Goal: Task Accomplishment & Management: Use online tool/utility

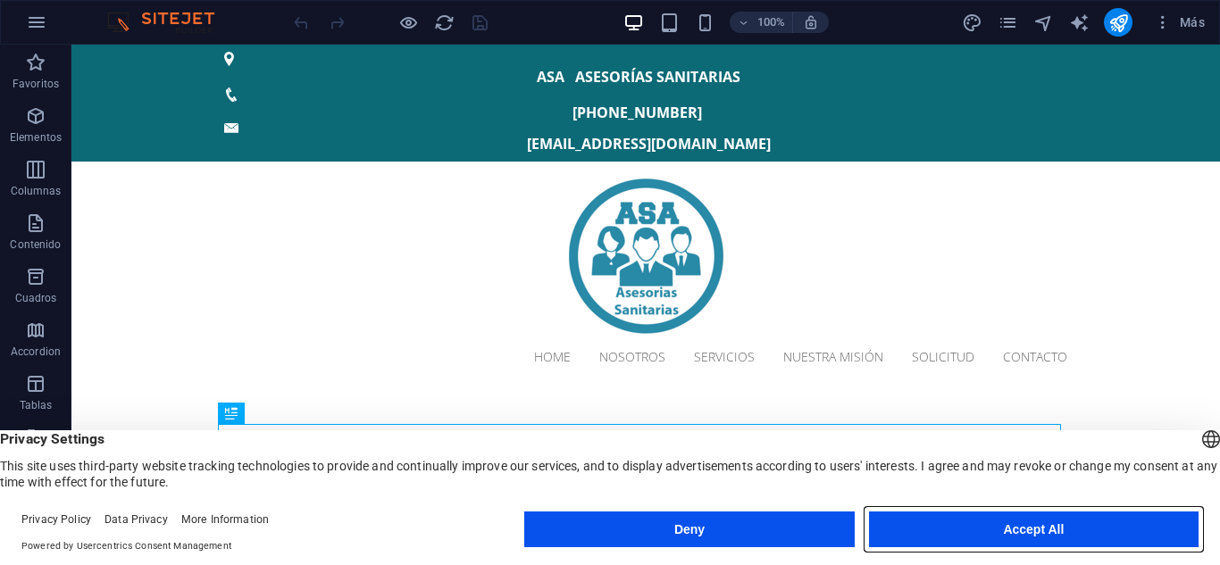
click at [989, 523] on button "Accept All" at bounding box center [1033, 530] width 329 height 36
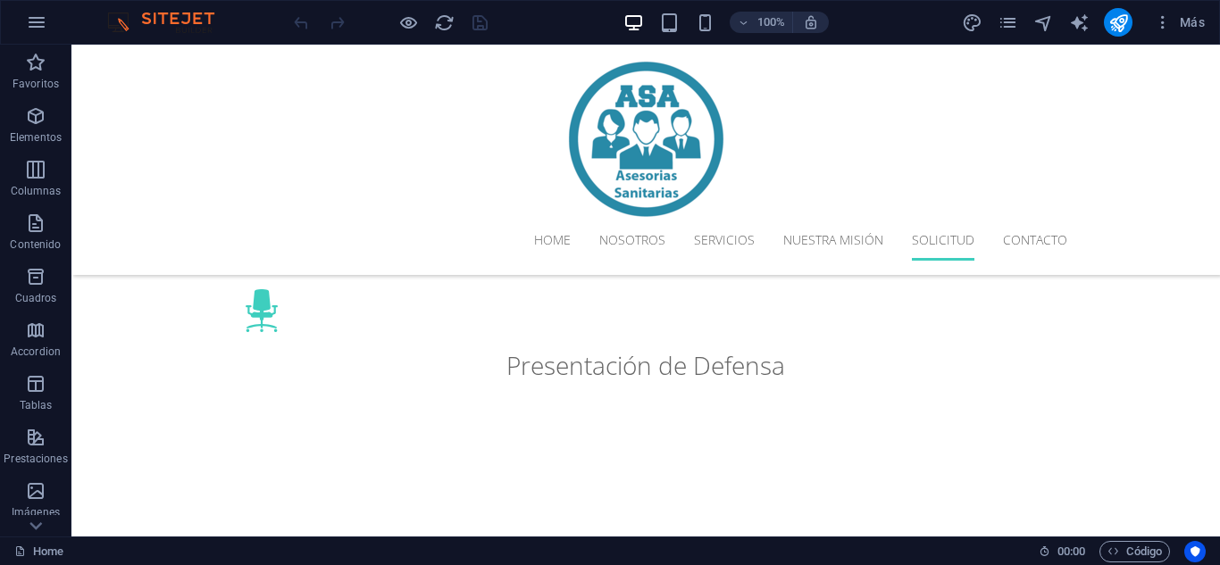
scroll to position [2733, 0]
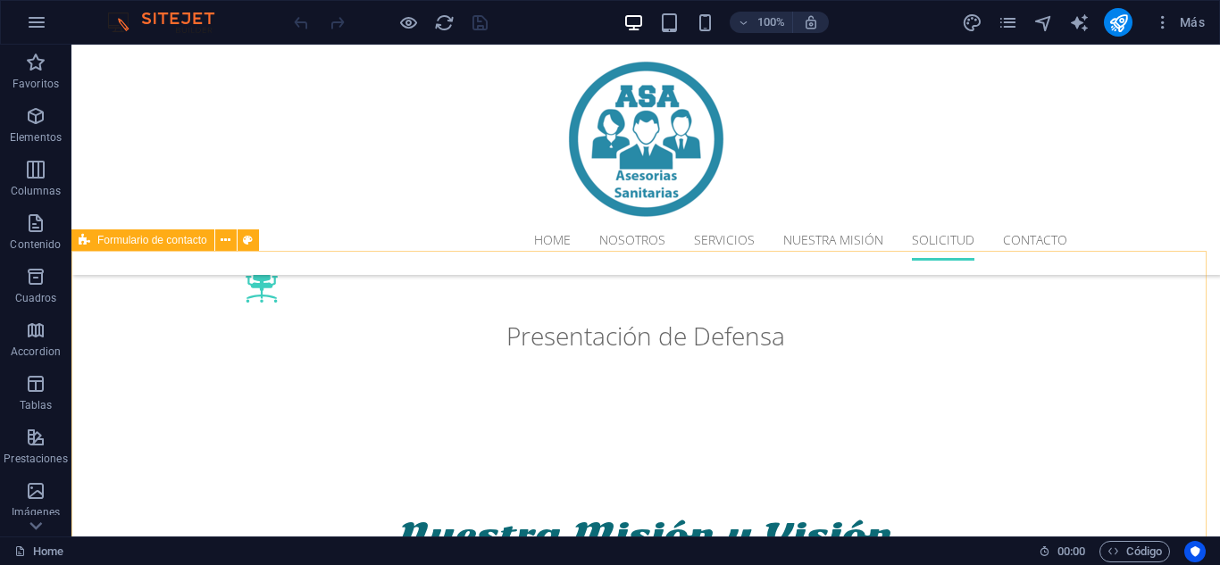
click at [148, 240] on span "Formulario de contacto" at bounding box center [152, 240] width 110 height 11
click at [149, 243] on span "Formulario de contacto" at bounding box center [152, 240] width 110 height 11
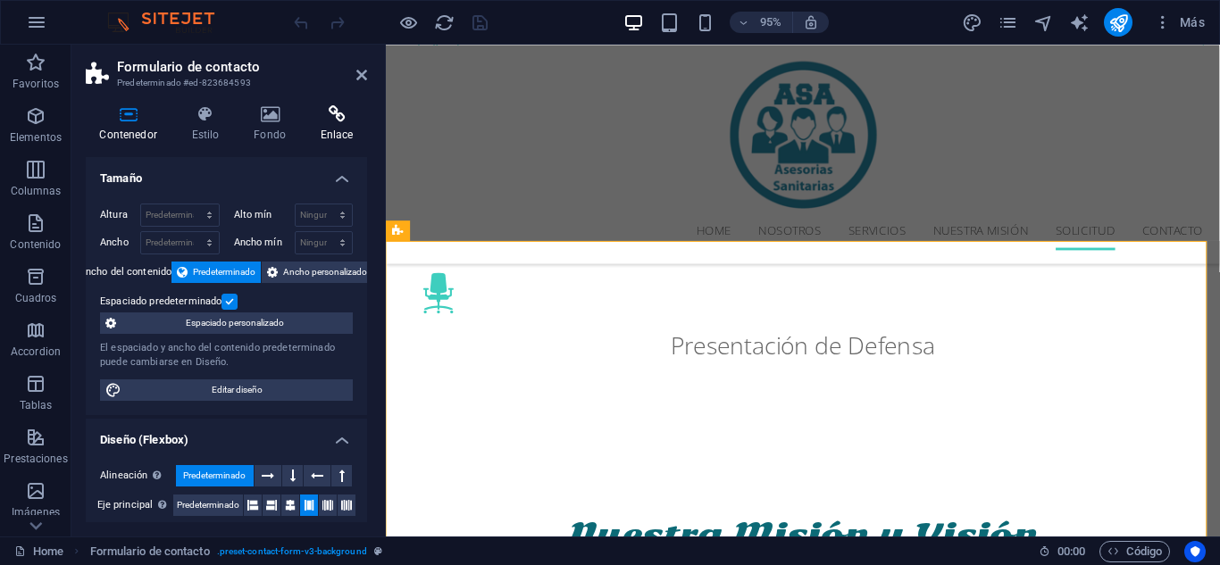
click at [333, 130] on h4 "Enlace" at bounding box center [336, 123] width 61 height 37
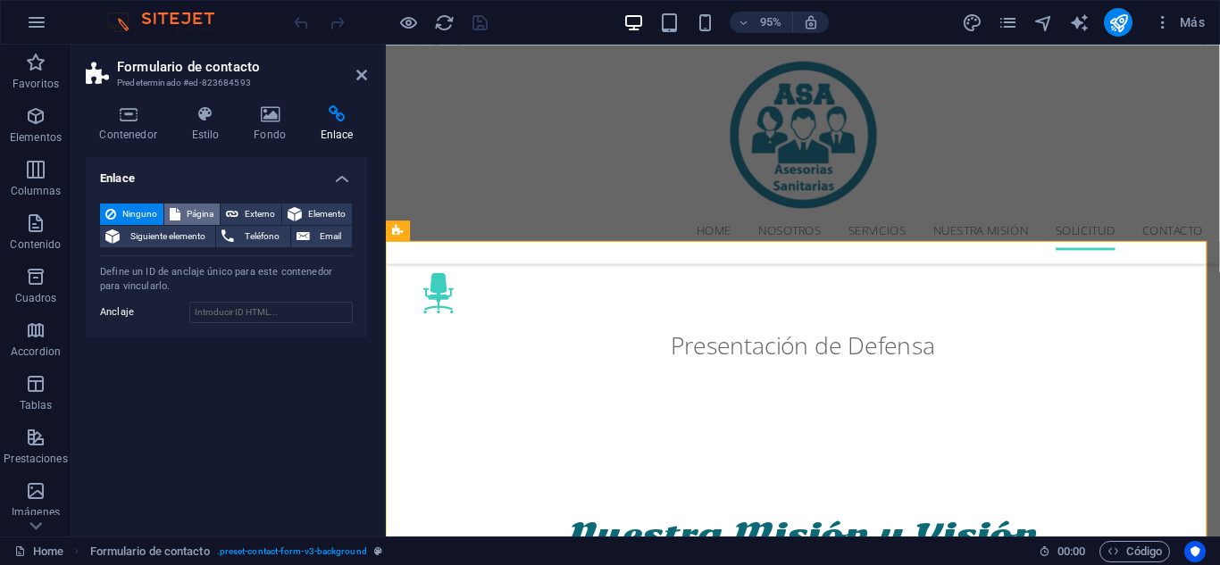
click at [188, 211] on span "Página" at bounding box center [200, 214] width 29 height 21
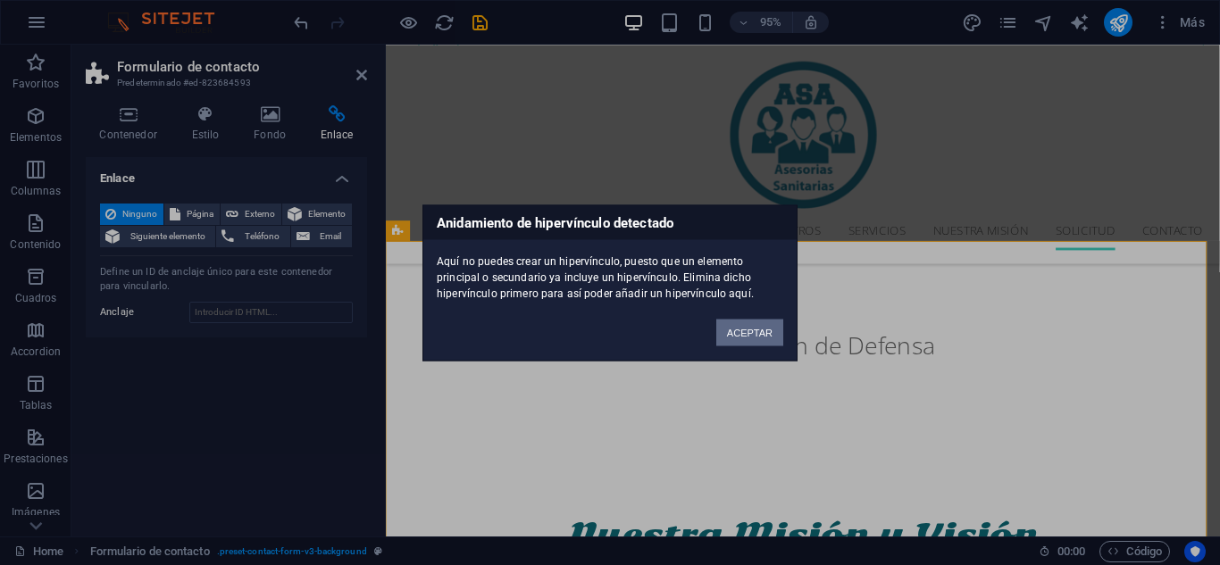
drag, startPoint x: 743, startPoint y: 330, endPoint x: 376, endPoint y: 300, distance: 368.2
click at [743, 330] on button "ACEPTAR" at bounding box center [749, 332] width 67 height 27
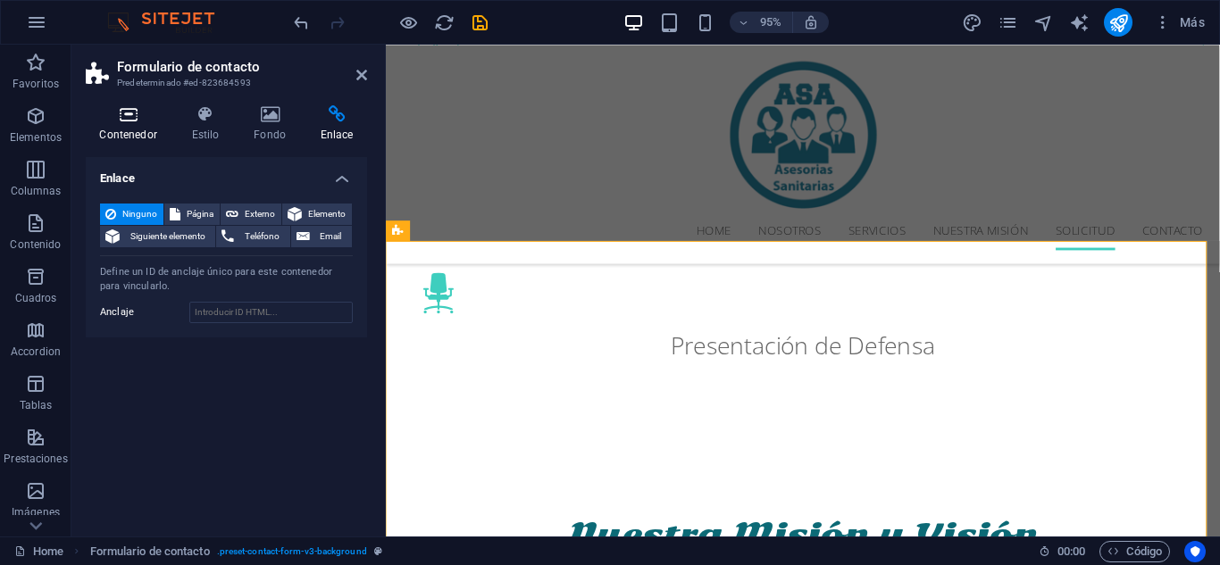
click at [133, 120] on icon at bounding box center [128, 114] width 85 height 18
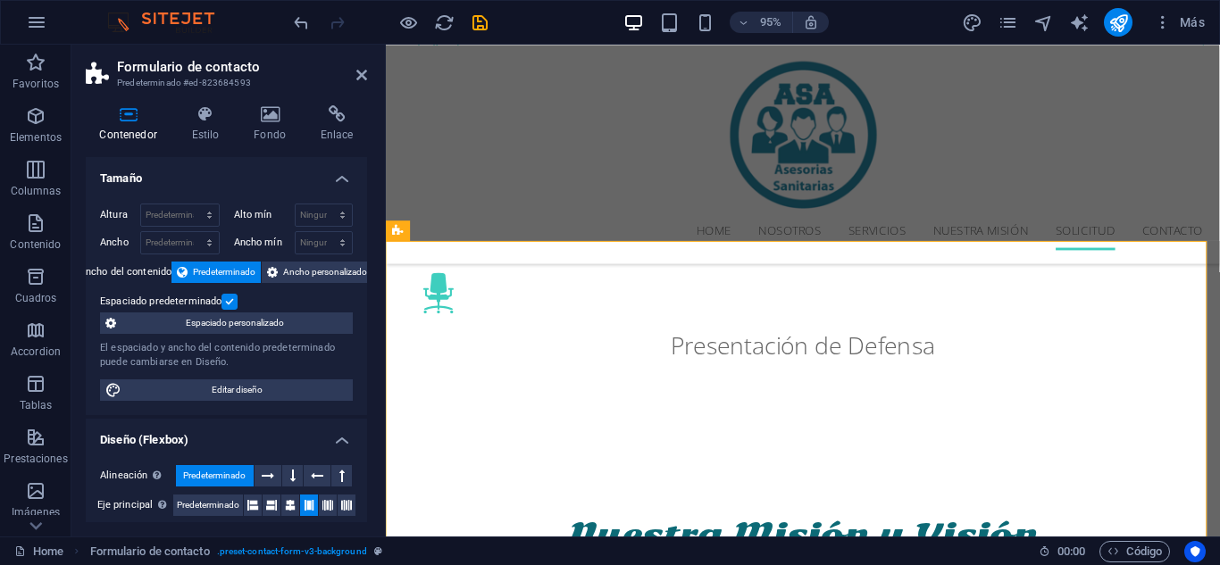
drag, startPoint x: 362, startPoint y: 238, endPoint x: 368, endPoint y: 288, distance: 50.3
click at [368, 288] on div "Contenedor Estilo Fondo Enlace Tamaño Altura Predeterminado px rem % vh vw Alto…" at bounding box center [226, 314] width 310 height 446
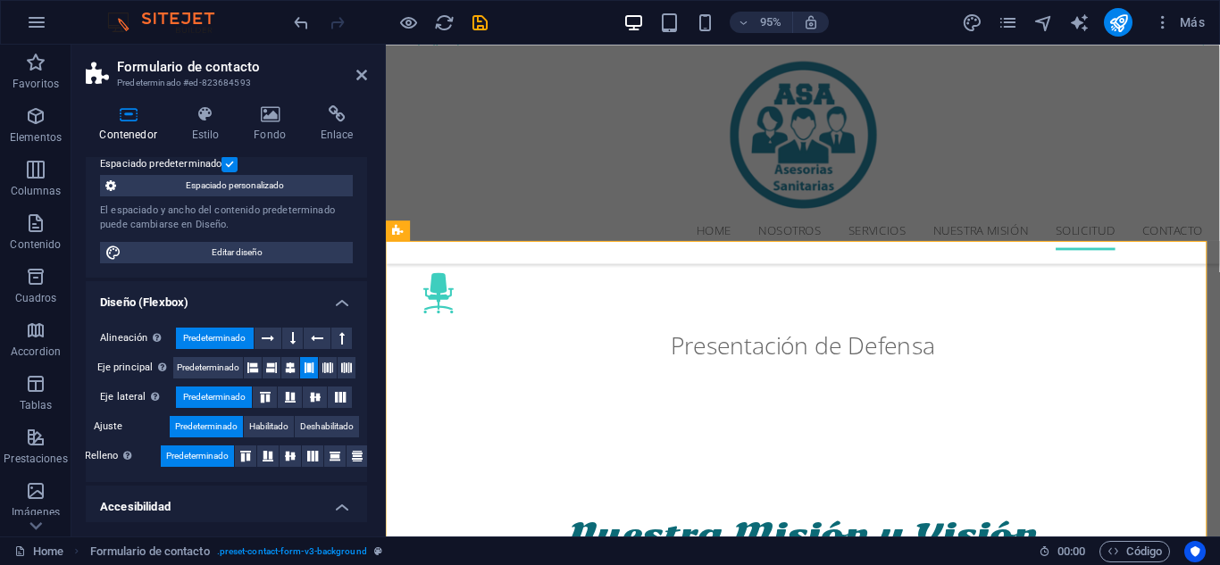
scroll to position [77, 0]
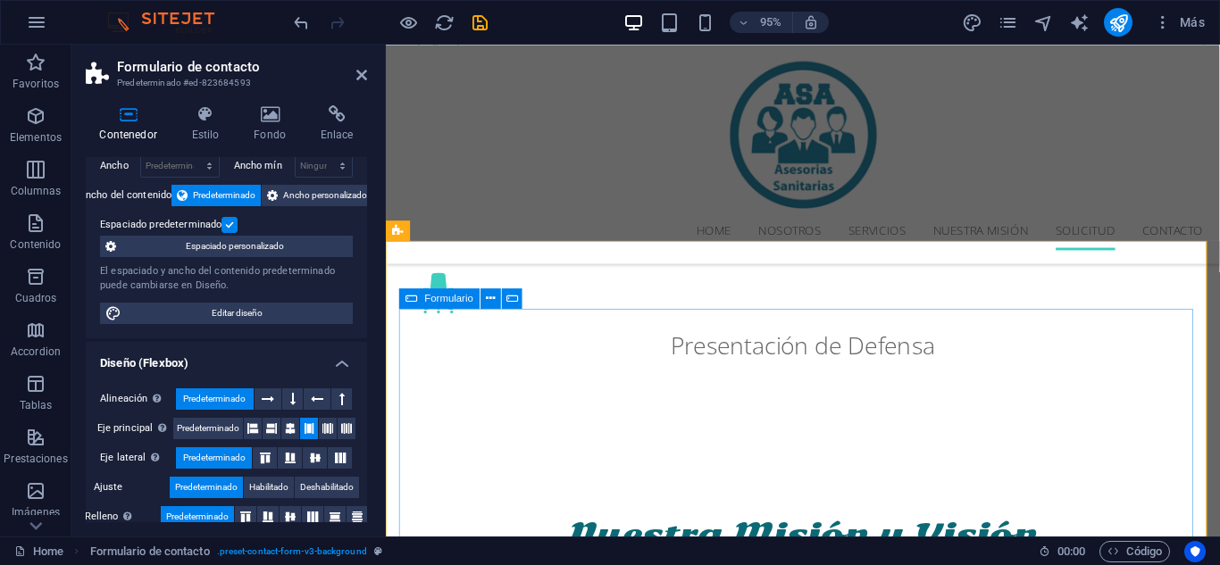
drag, startPoint x: 818, startPoint y: 345, endPoint x: 748, endPoint y: 298, distance: 83.7
drag, startPoint x: 748, startPoint y: 298, endPoint x: 820, endPoint y: 344, distance: 84.7
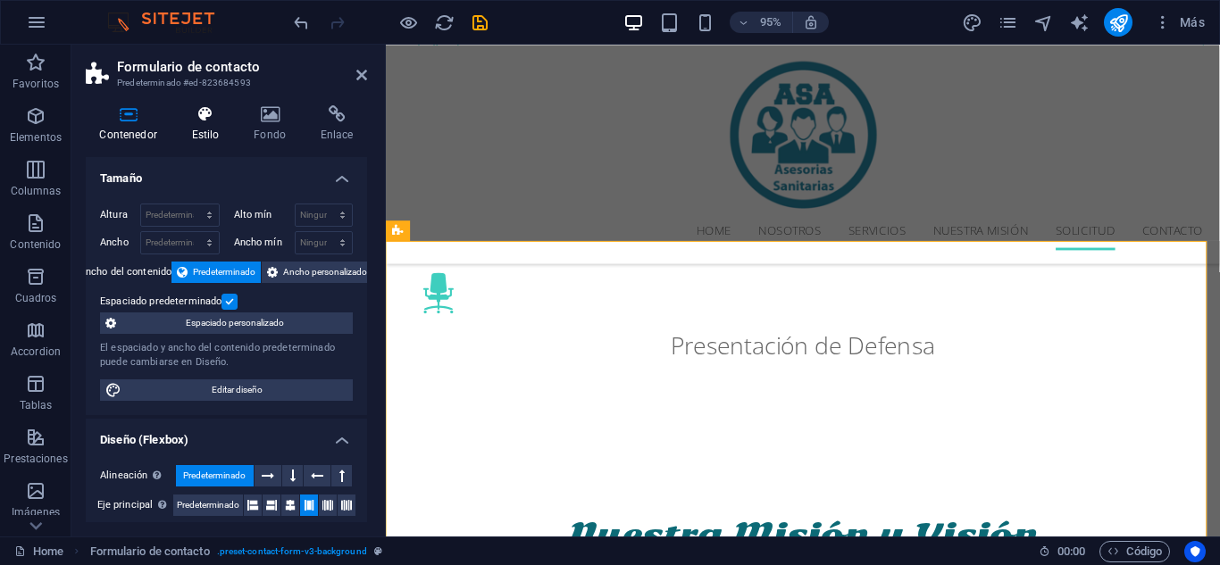
click at [214, 140] on h4 "Estilo" at bounding box center [209, 123] width 62 height 37
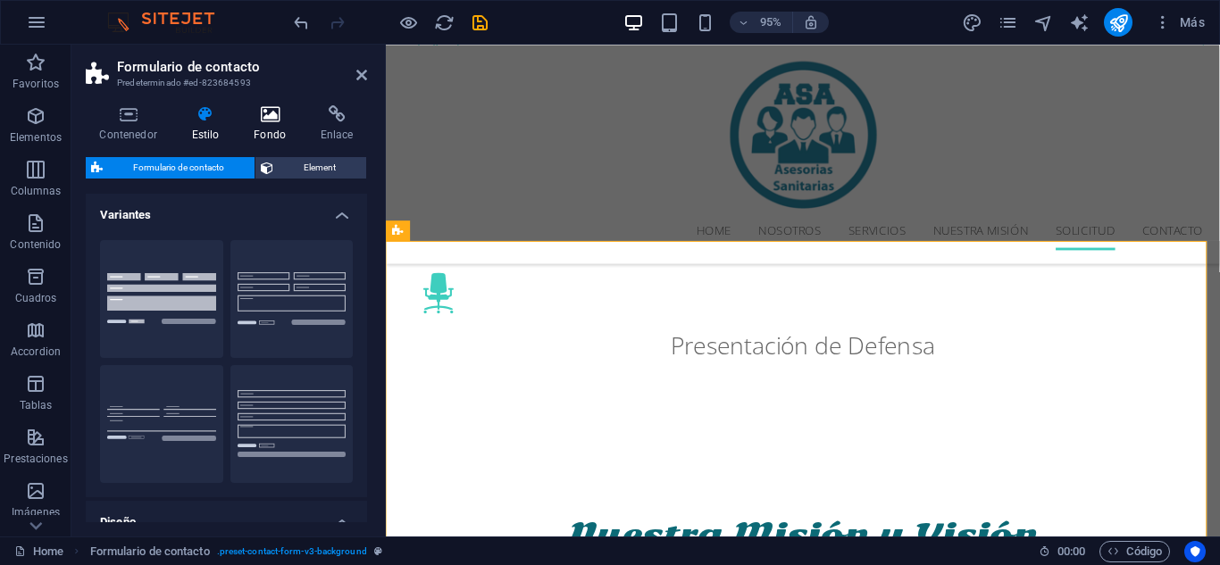
click at [287, 128] on h4 "Fondo" at bounding box center [273, 123] width 67 height 37
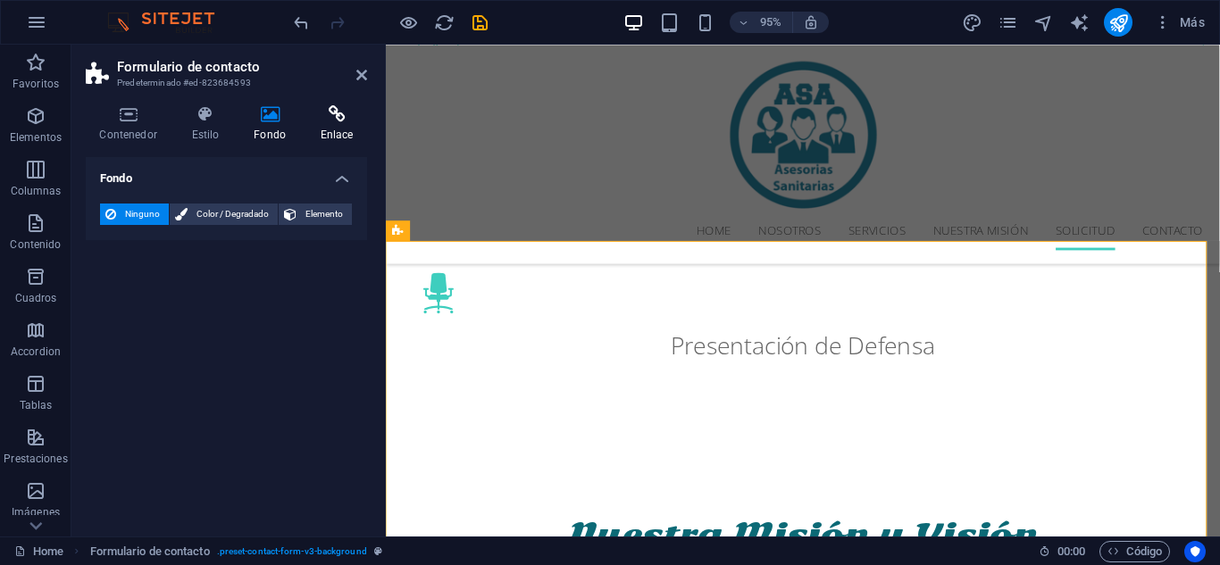
click at [317, 123] on h4 "Enlace" at bounding box center [336, 123] width 61 height 37
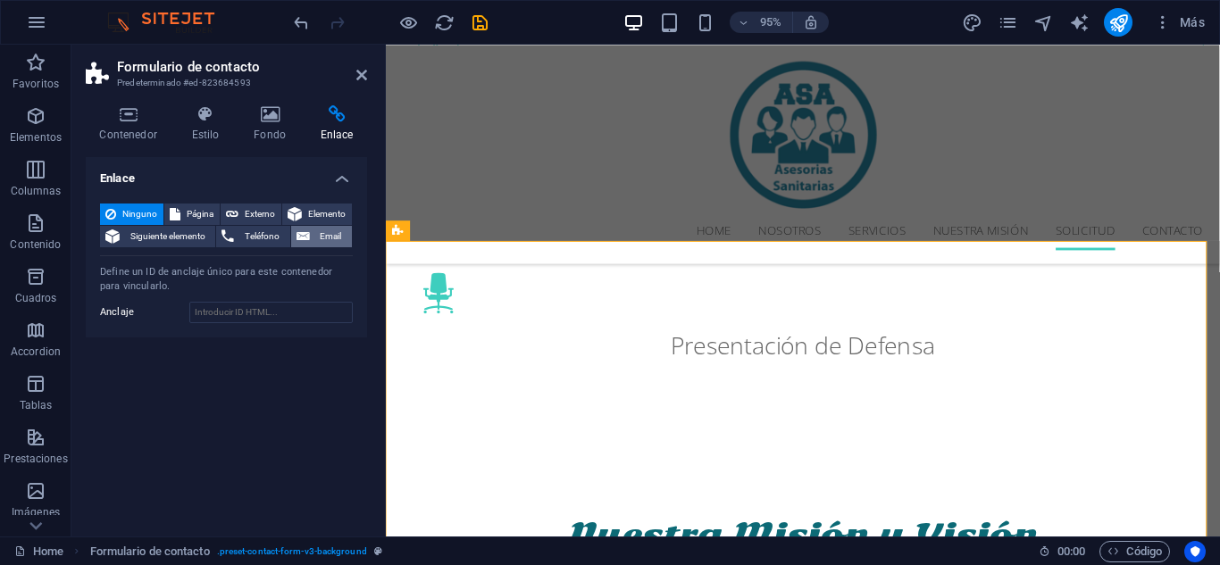
click at [321, 232] on span "Email" at bounding box center [330, 236] width 31 height 21
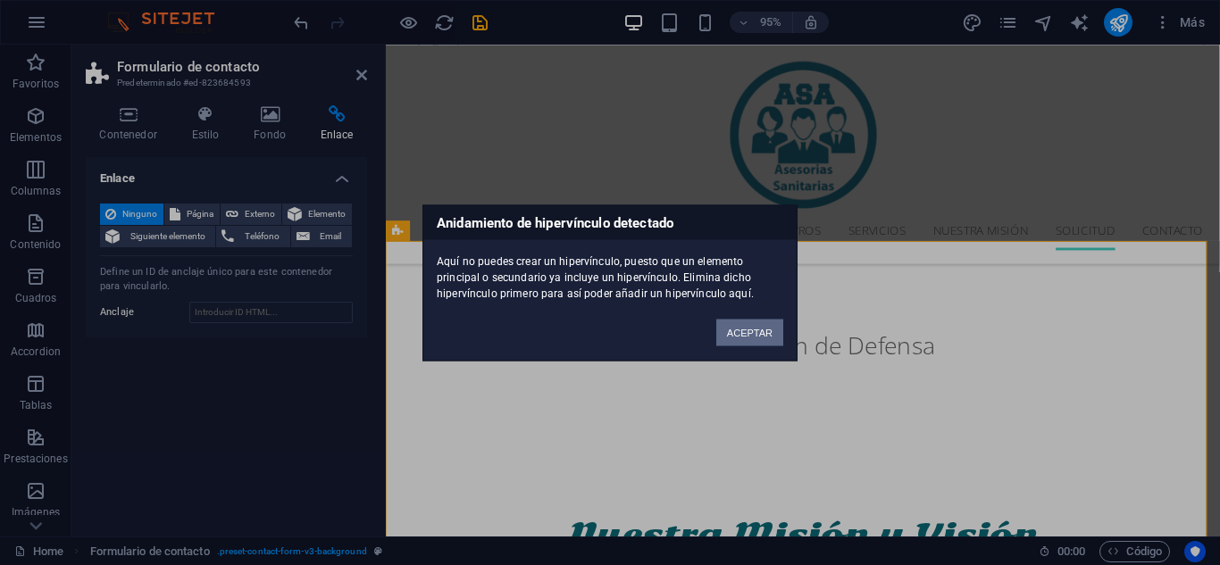
click at [741, 338] on button "ACEPTAR" at bounding box center [749, 332] width 67 height 27
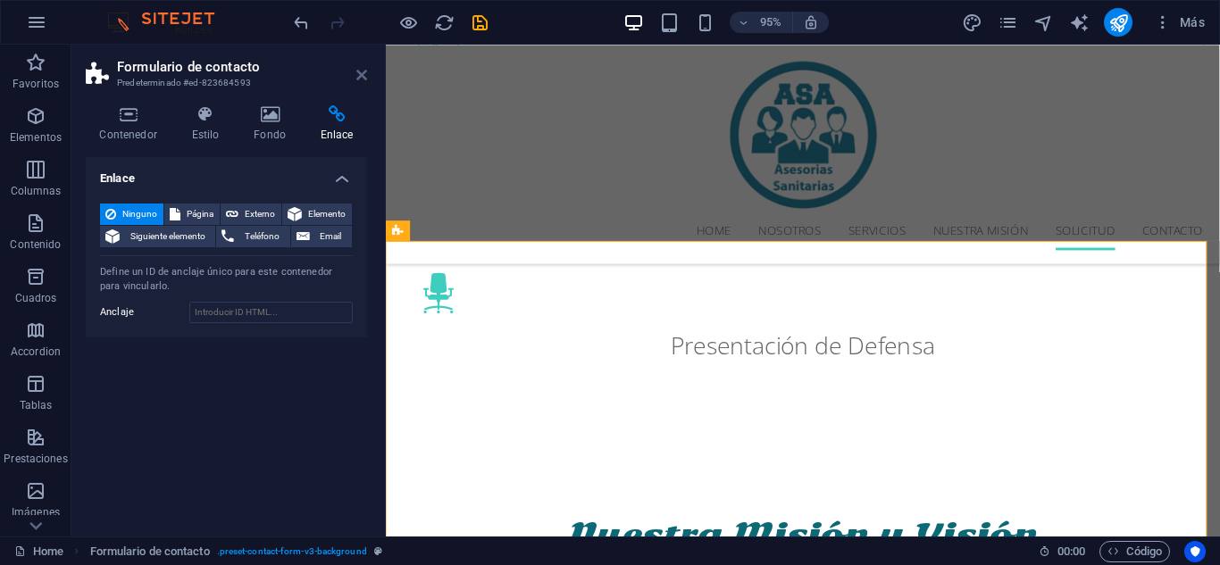
click at [363, 72] on icon at bounding box center [361, 75] width 11 height 14
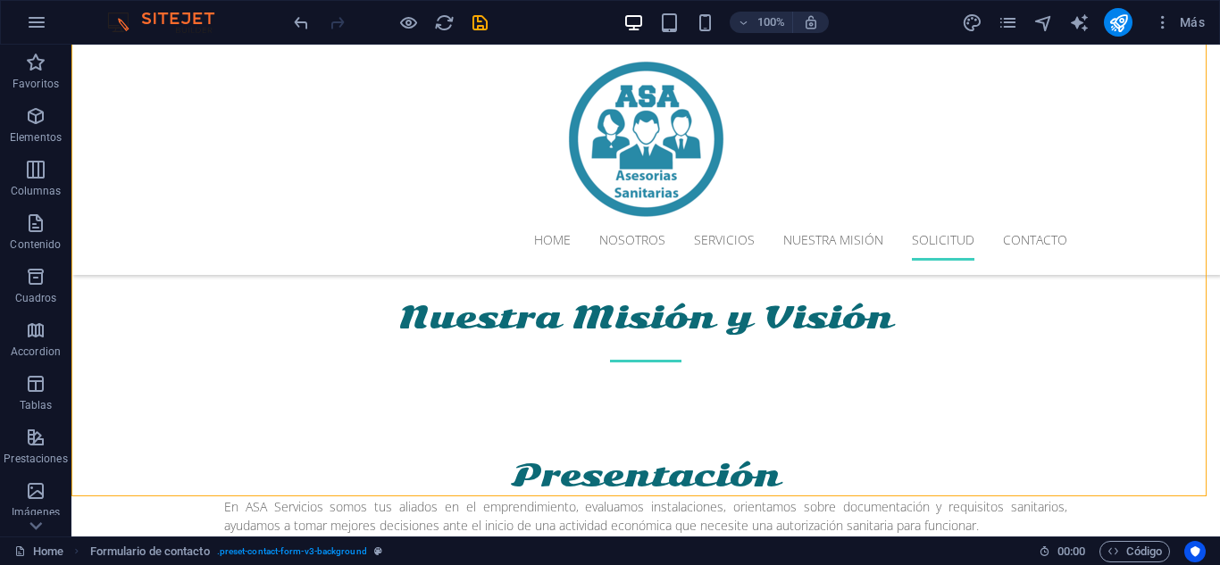
scroll to position [3033, 0]
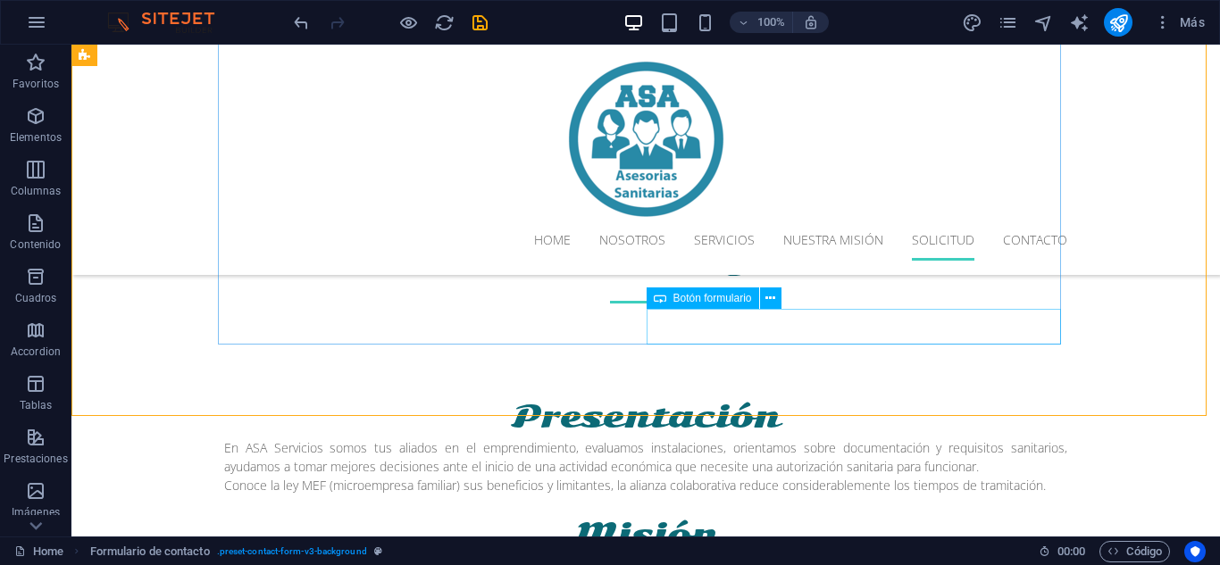
click at [704, 296] on span "Botón formulario" at bounding box center [712, 298] width 79 height 11
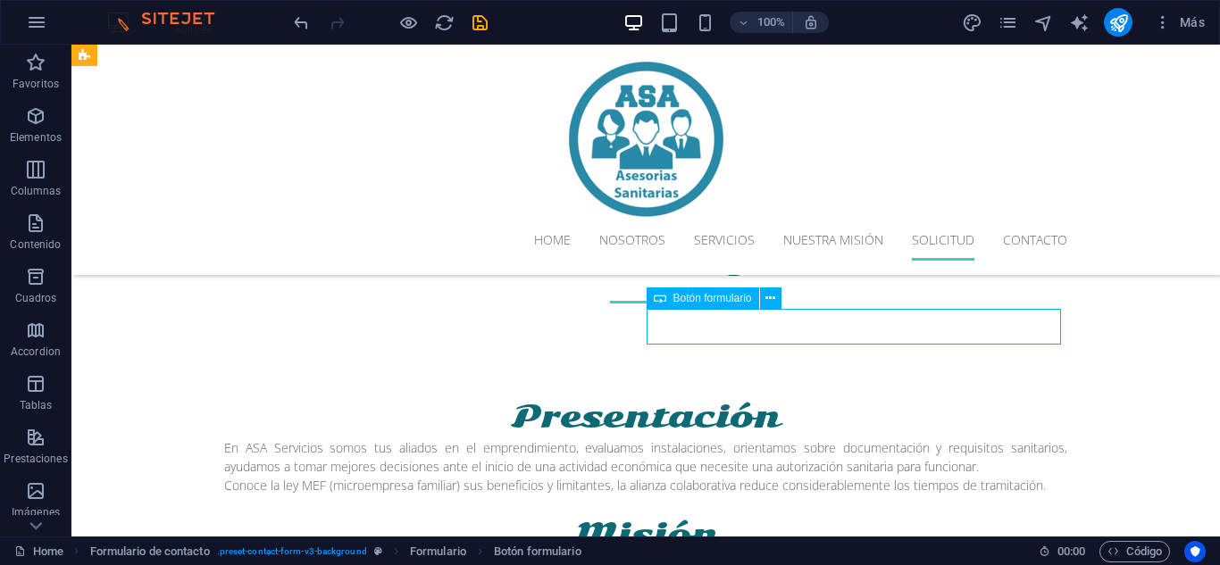
click at [704, 296] on span "Botón formulario" at bounding box center [712, 298] width 79 height 11
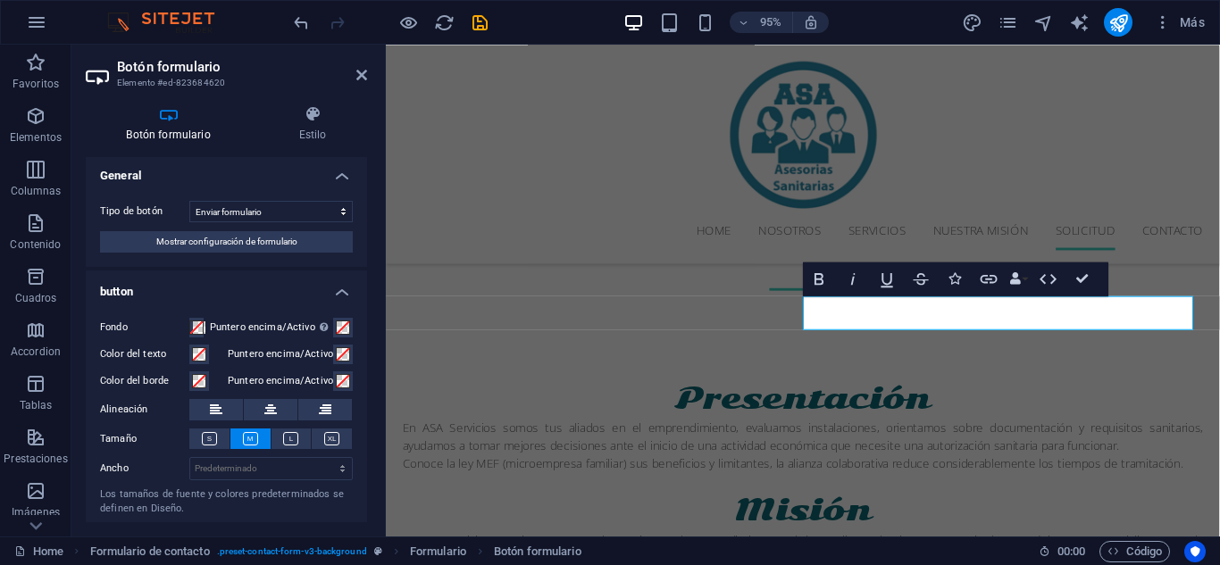
scroll to position [0, 0]
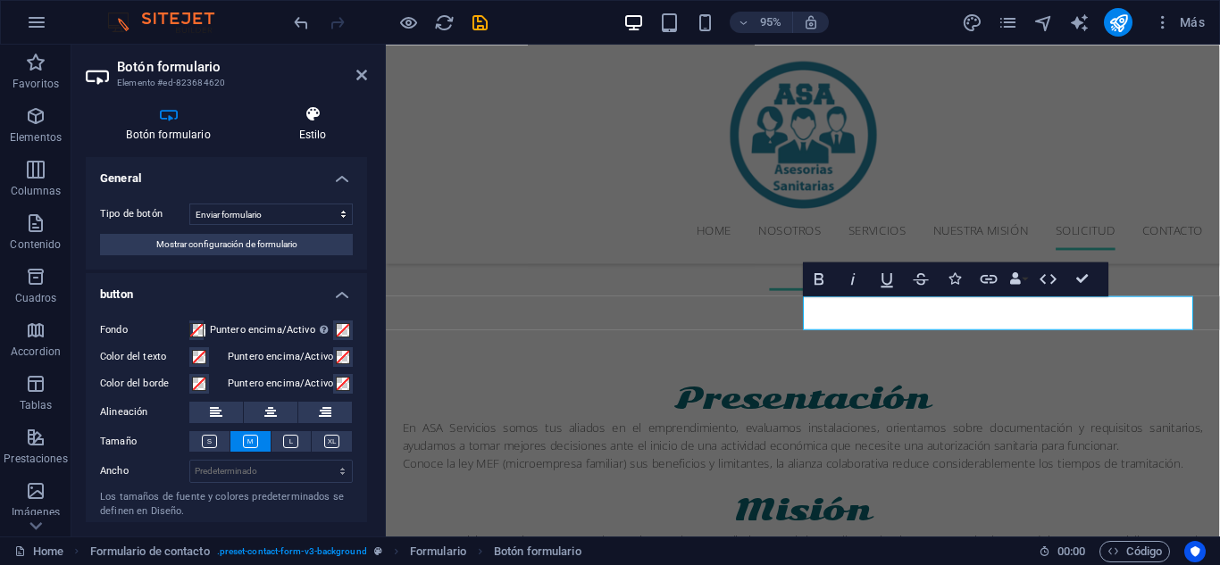
click at [318, 131] on h4 "Estilo" at bounding box center [312, 123] width 109 height 37
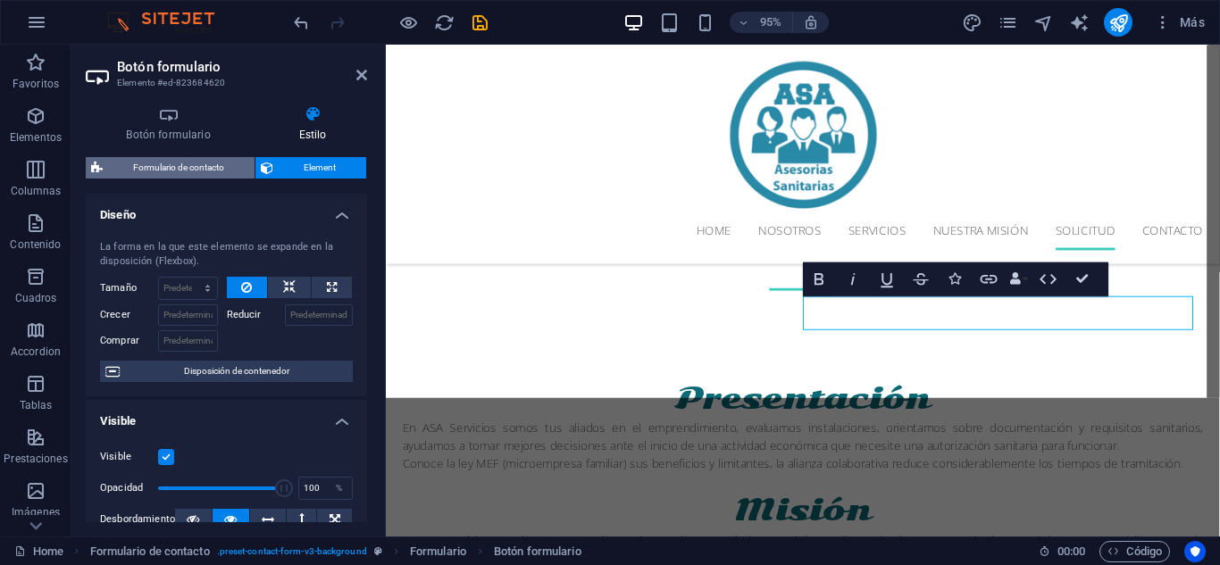
click at [196, 166] on span "Formulario de contacto" at bounding box center [178, 167] width 141 height 21
select select "rem"
select select "preset-contact-form-v3-background"
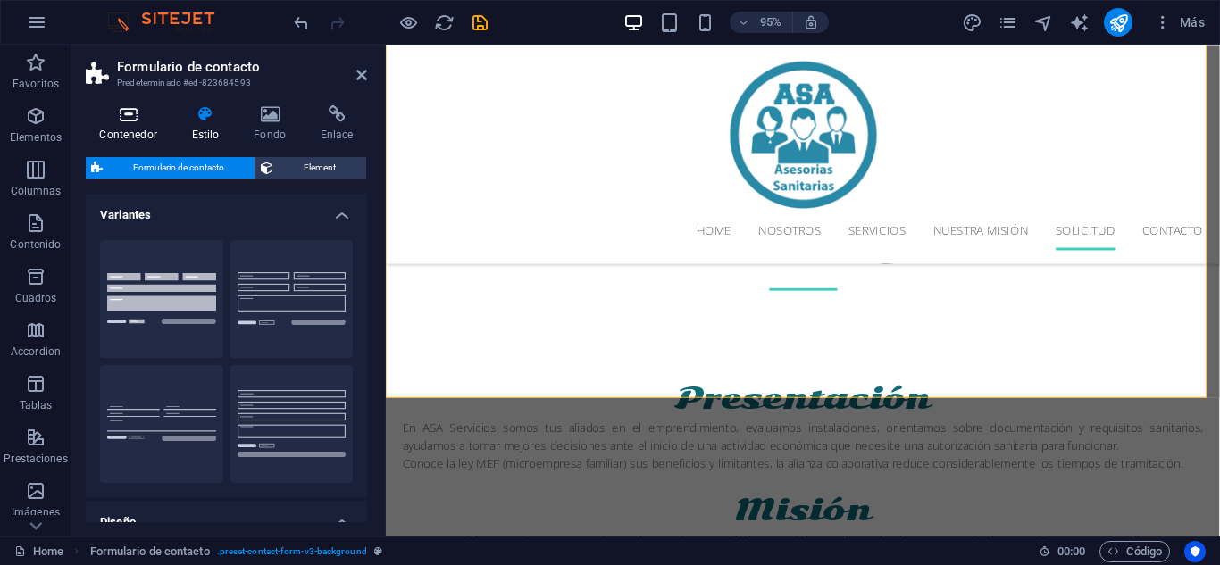
click at [134, 111] on icon at bounding box center [128, 114] width 85 height 18
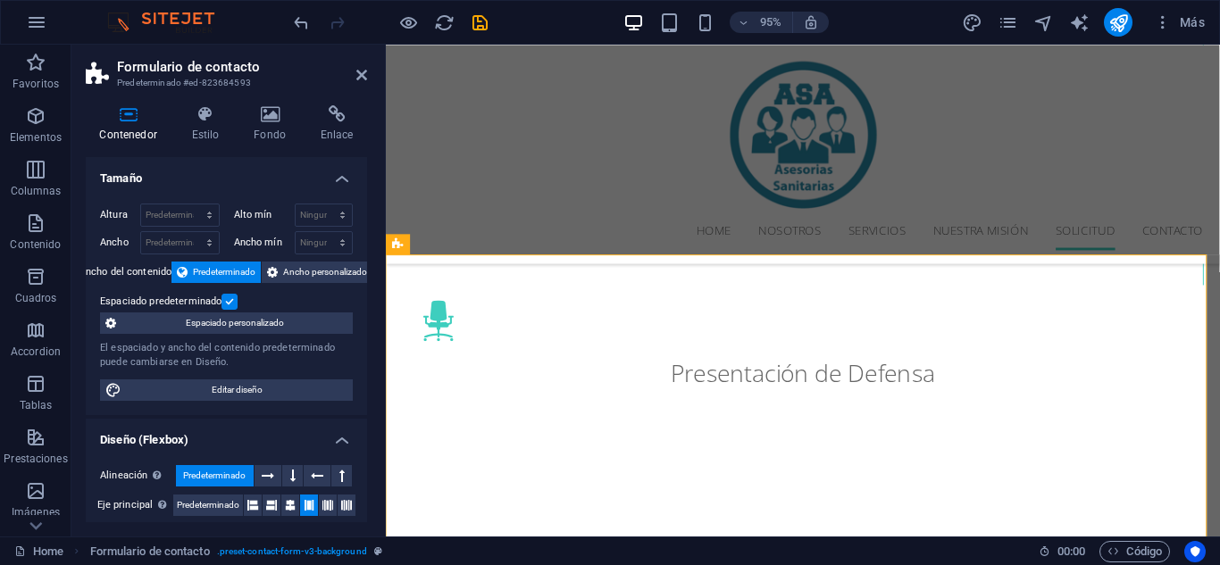
scroll to position [2682, 0]
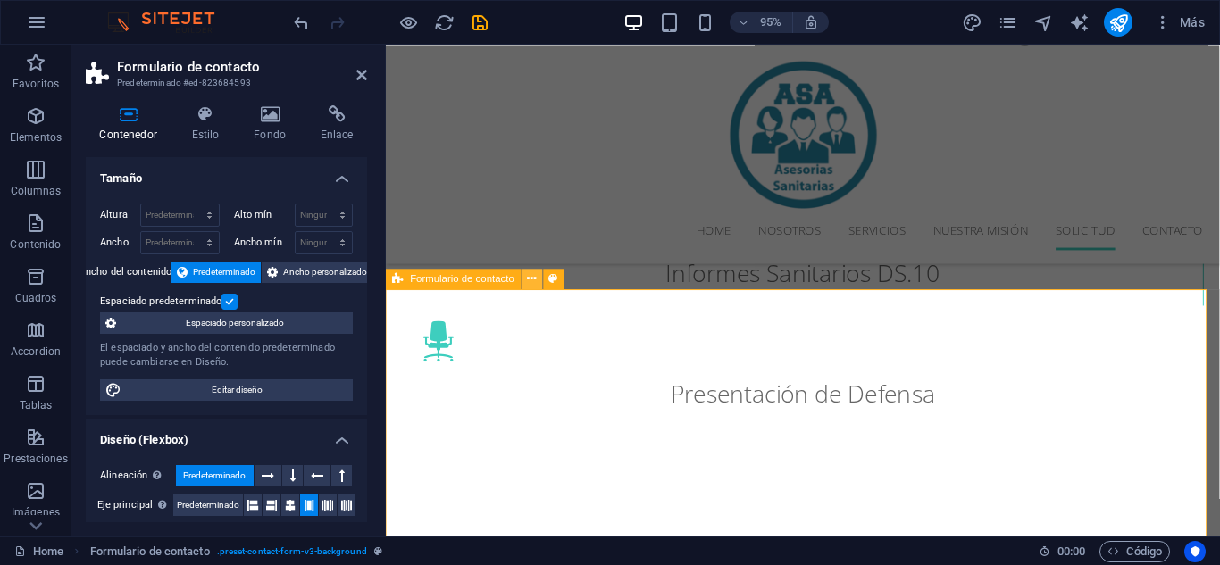
click at [529, 277] on icon at bounding box center [532, 279] width 9 height 18
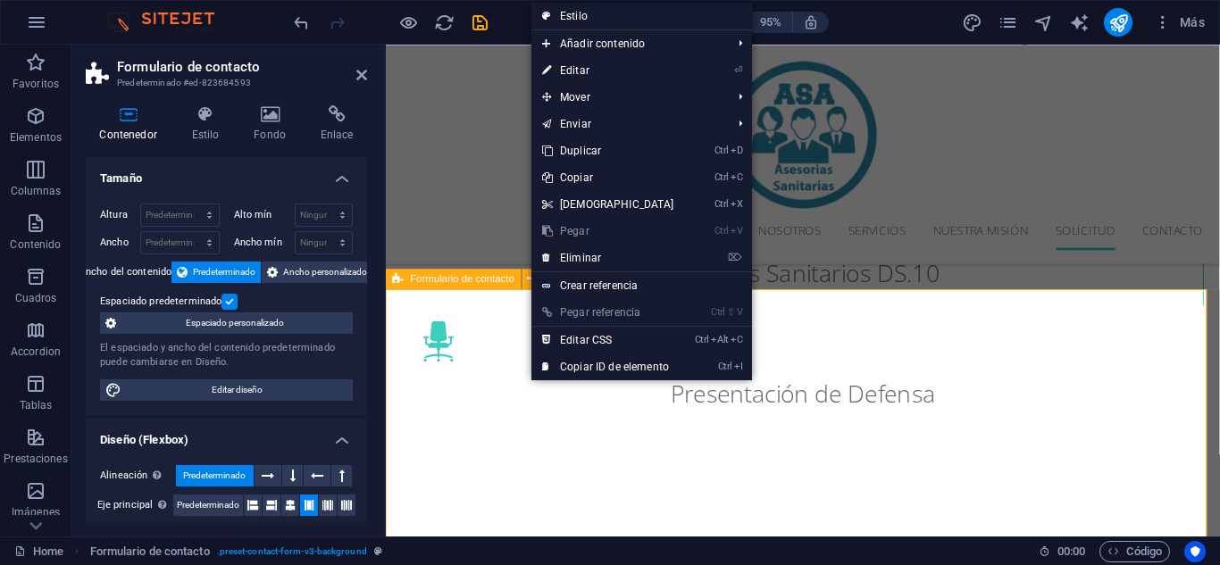
click at [500, 277] on span "Formulario de contacto" at bounding box center [463, 279] width 104 height 10
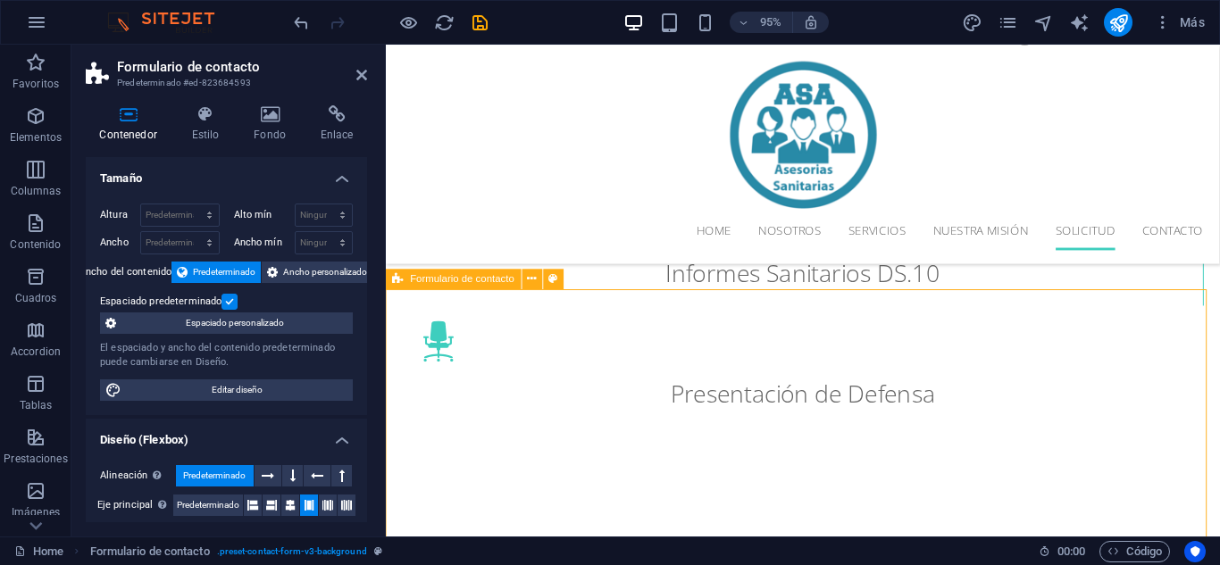
click at [500, 277] on span "Formulario de contacto" at bounding box center [463, 279] width 104 height 10
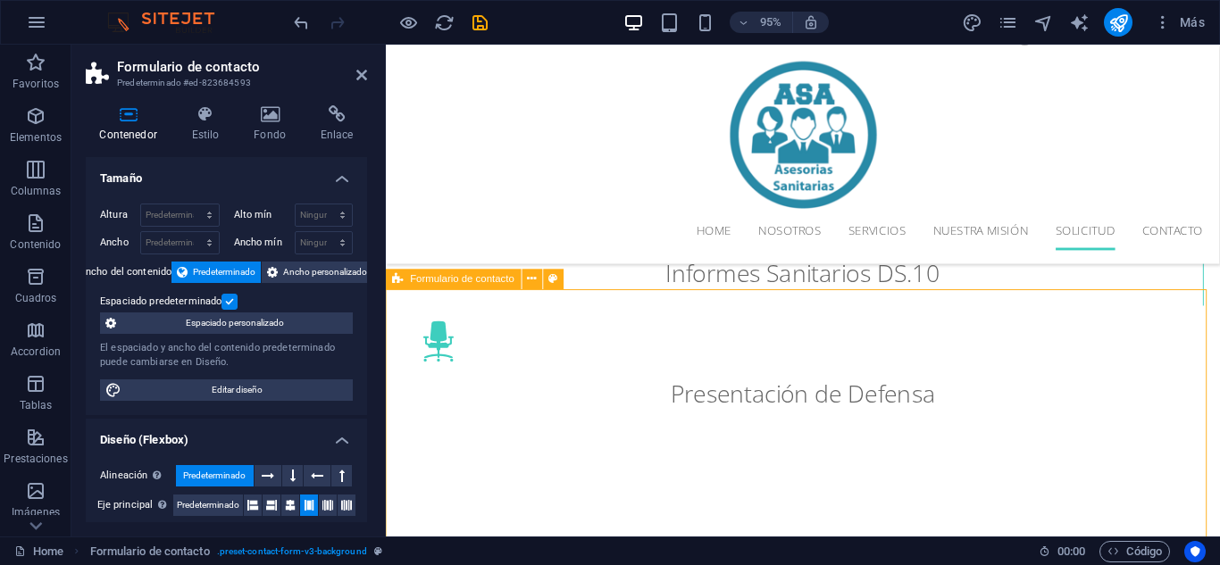
drag, startPoint x: 362, startPoint y: 238, endPoint x: 361, endPoint y: 254, distance: 15.2
click at [361, 254] on div "Altura Predeterminado px rem % vh vw Alto mín Ninguno px rem % vh vw Ancho Pred…" at bounding box center [226, 302] width 281 height 226
click at [326, 269] on span "Ancho personalizado" at bounding box center [325, 272] width 84 height 21
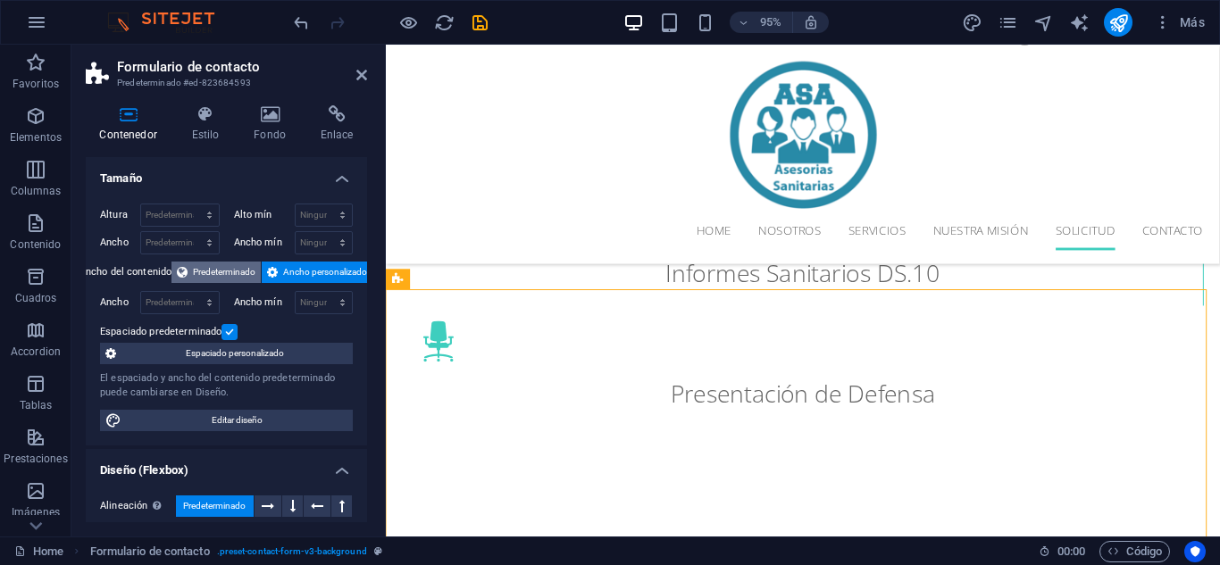
click at [219, 262] on span "Predeterminado" at bounding box center [224, 272] width 62 height 21
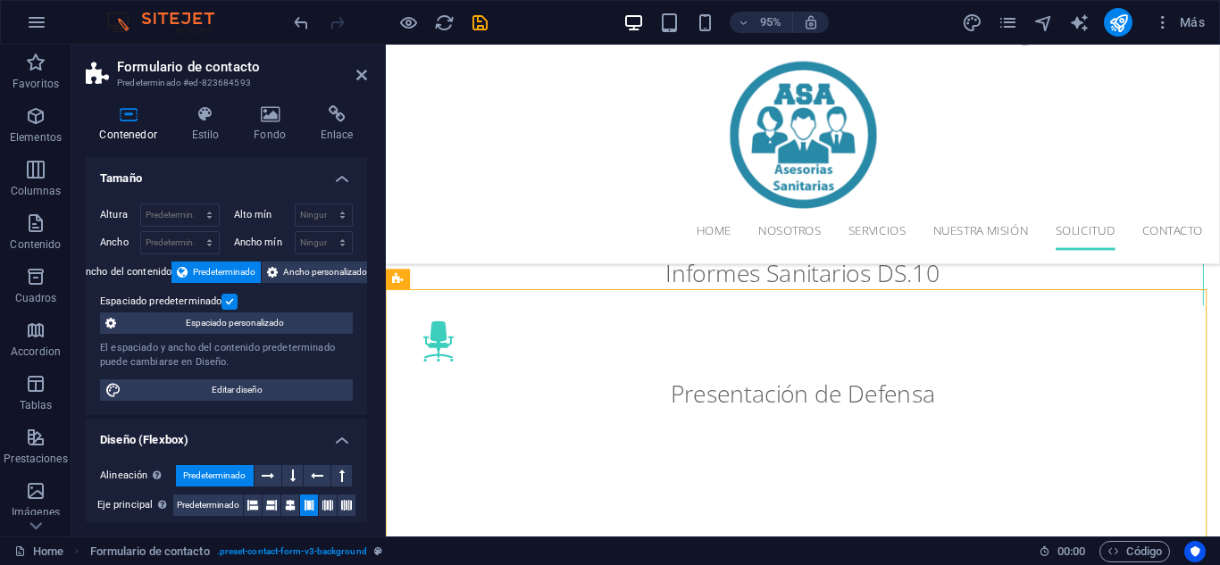
click at [327, 170] on h4 "Tamaño" at bounding box center [226, 173] width 281 height 32
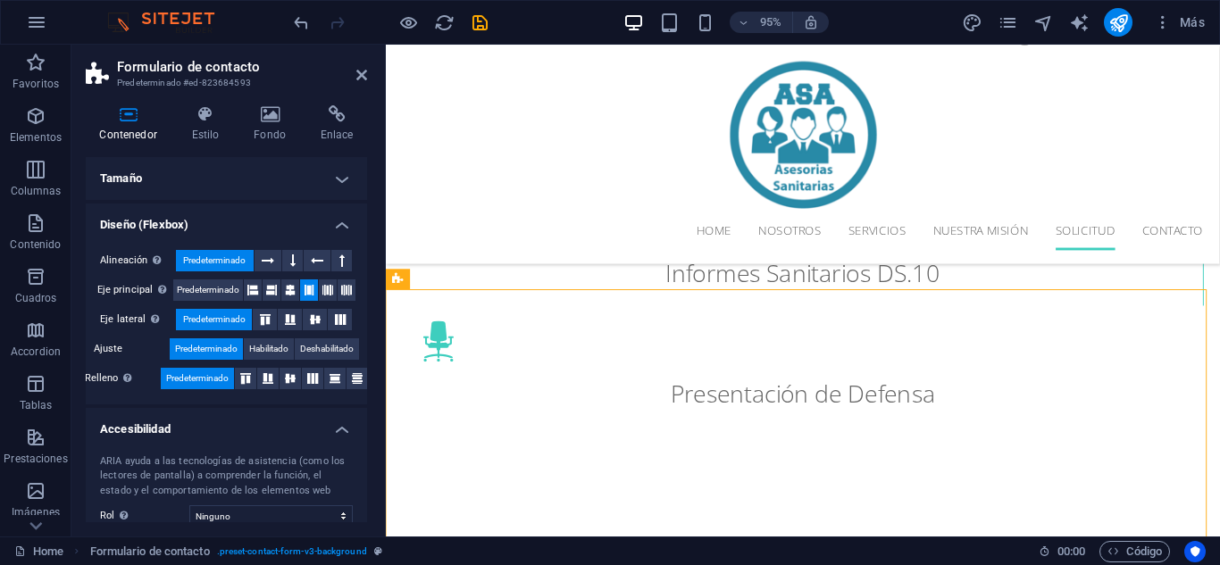
click at [348, 221] on h4 "Diseño (Flexbox)" at bounding box center [226, 220] width 281 height 32
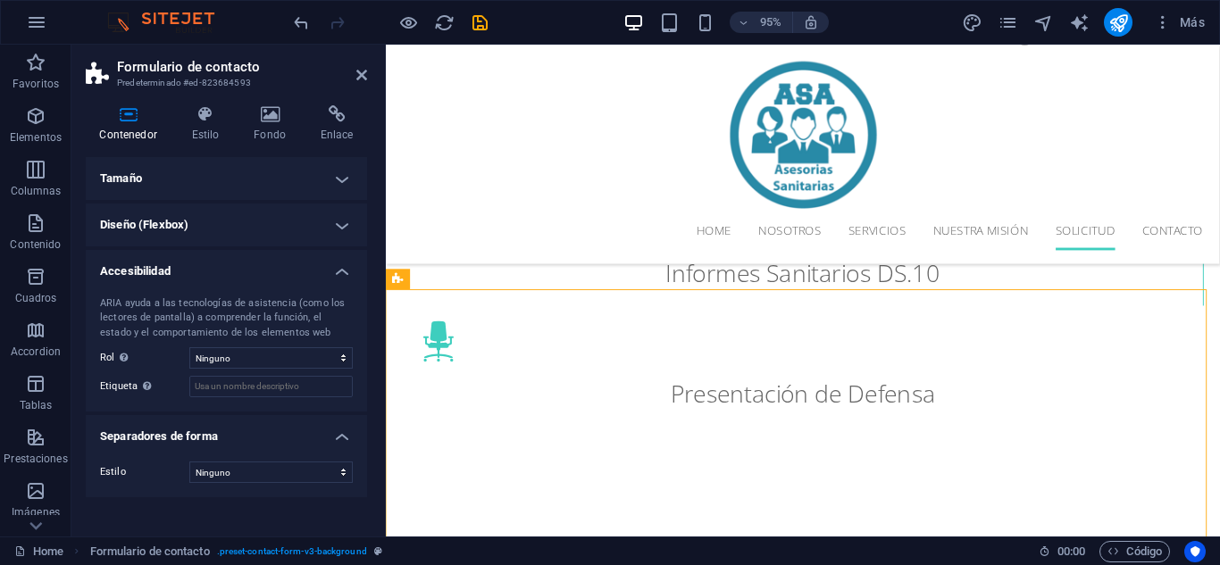
click at [343, 276] on h4 "Accesibilidad" at bounding box center [226, 266] width 281 height 32
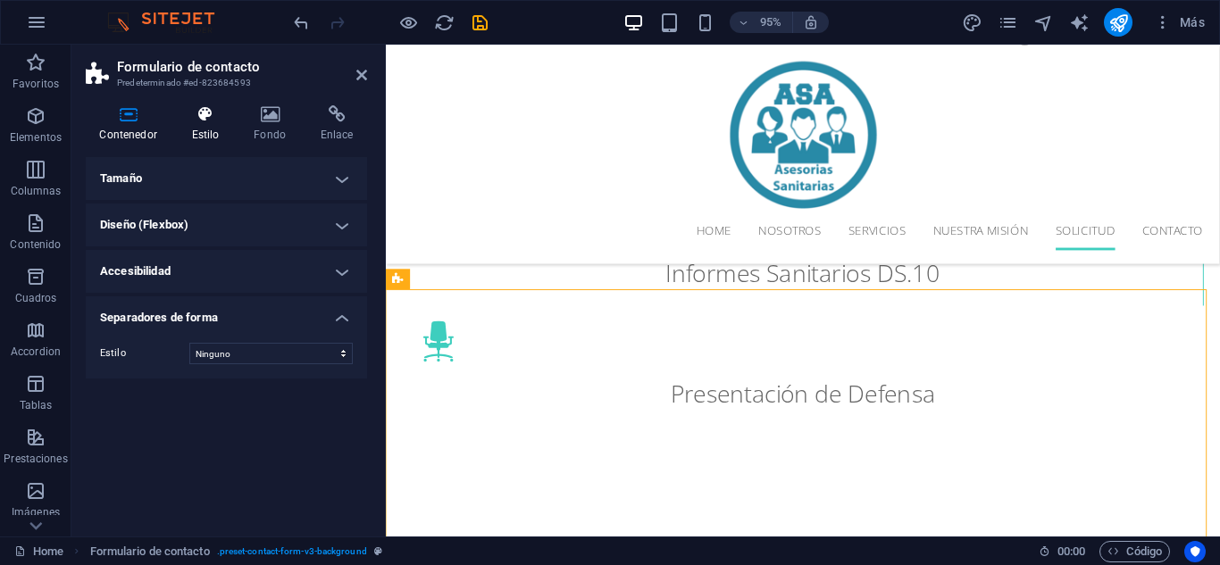
click at [222, 122] on h4 "Estilo" at bounding box center [209, 123] width 62 height 37
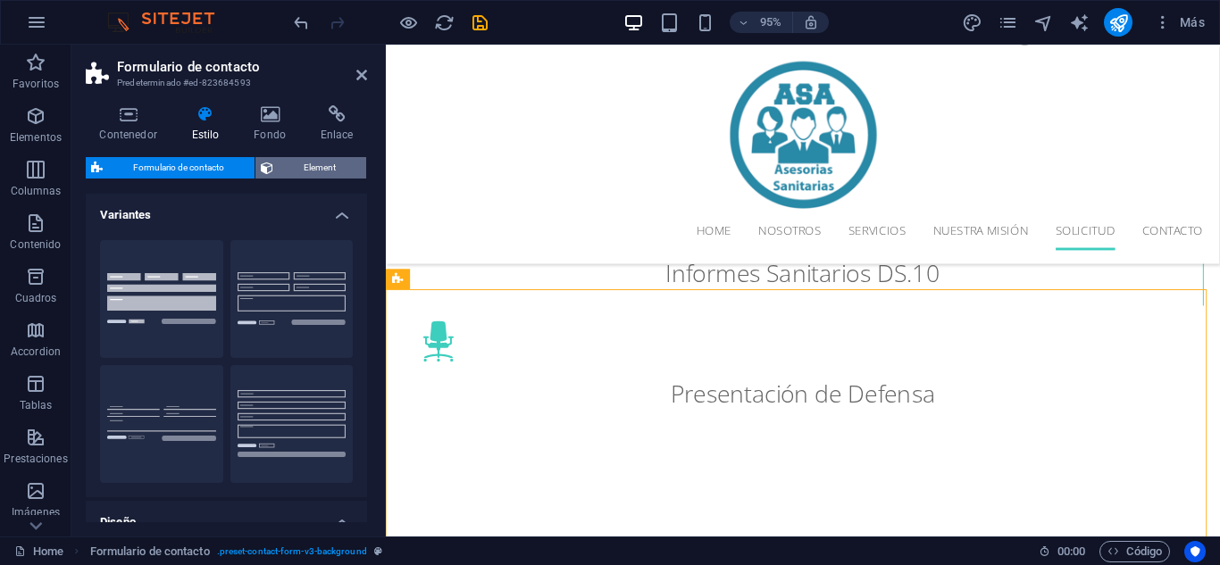
click at [301, 166] on span "Element" at bounding box center [320, 167] width 82 height 21
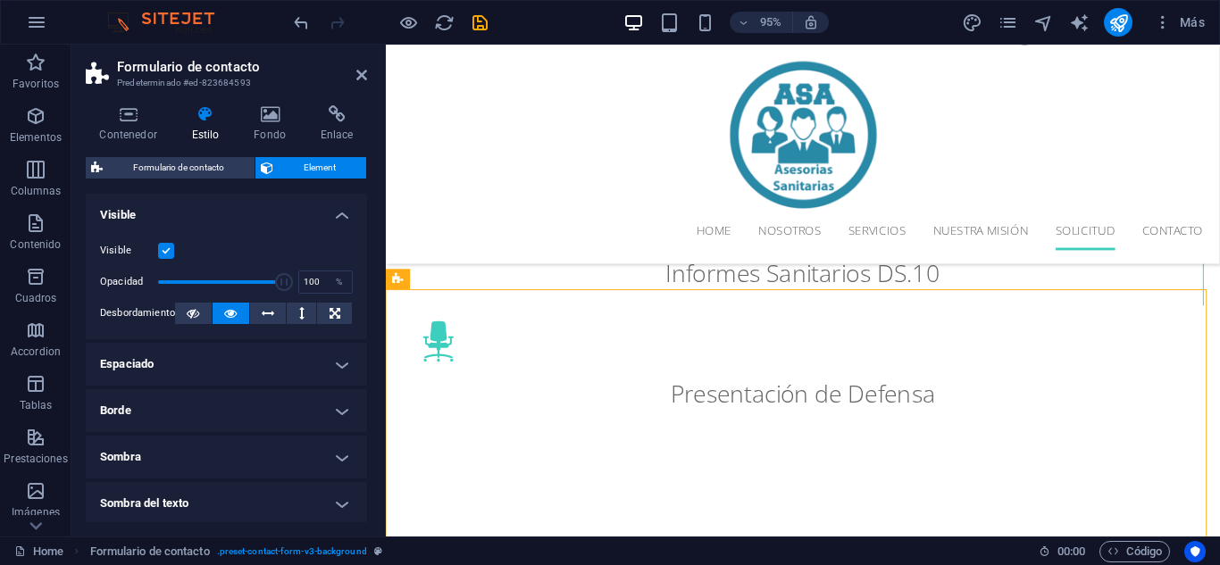
drag, startPoint x: 362, startPoint y: 232, endPoint x: 361, endPoint y: 306, distance: 74.1
click at [361, 306] on div "Visible Opacidad 100 % Desbordamiento" at bounding box center [226, 282] width 281 height 113
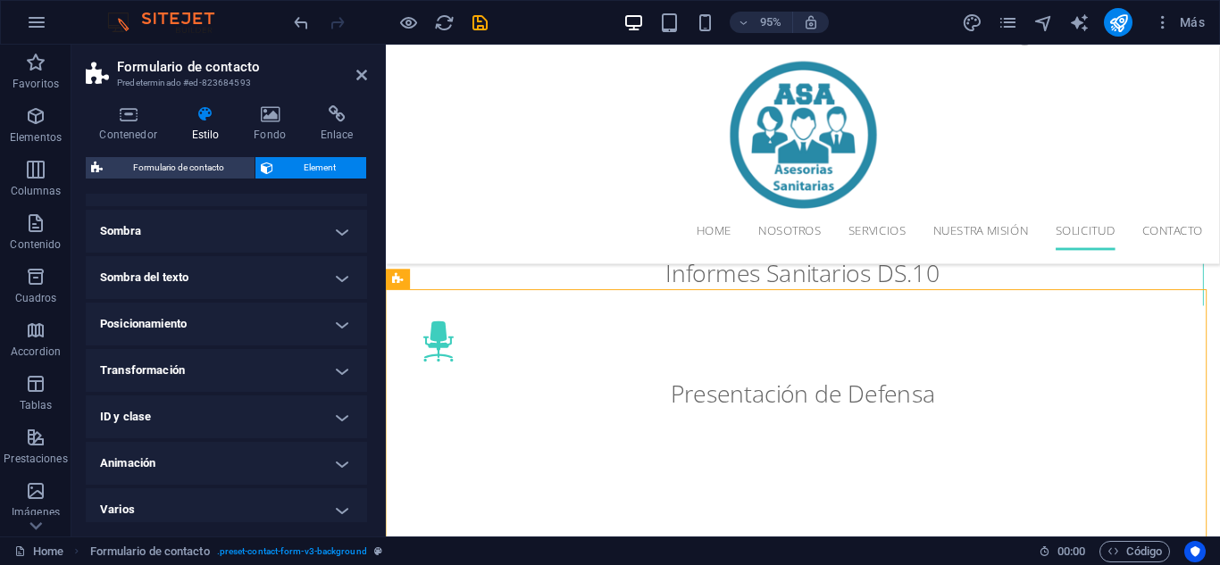
scroll to position [235, 0]
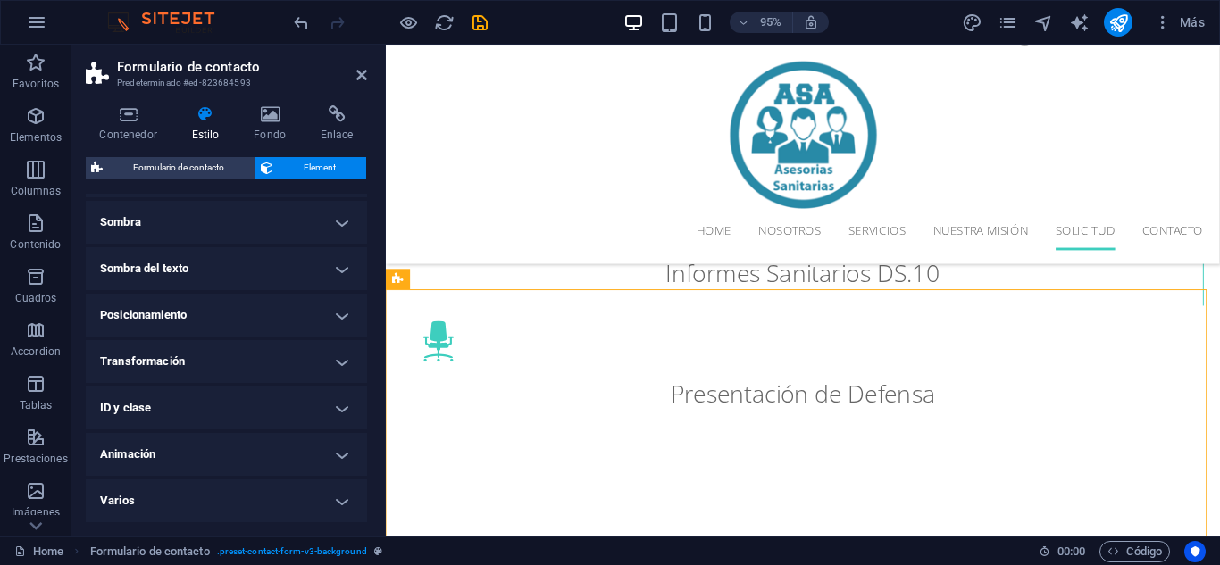
drag, startPoint x: 362, startPoint y: 476, endPoint x: 360, endPoint y: 287, distance: 188.4
click at [360, 287] on ul "Diseño La forma en la que este elemento se expande en la disposición (Flexbox).…" at bounding box center [226, 240] width 281 height 563
click at [348, 115] on icon at bounding box center [336, 114] width 61 height 18
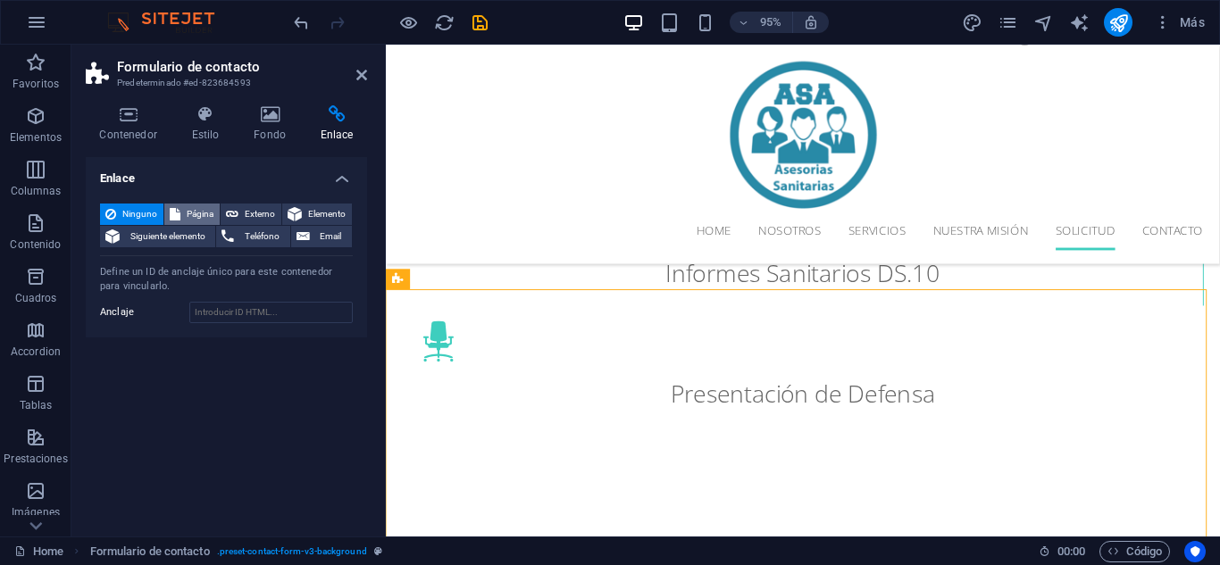
click at [193, 212] on span "Página" at bounding box center [200, 214] width 29 height 21
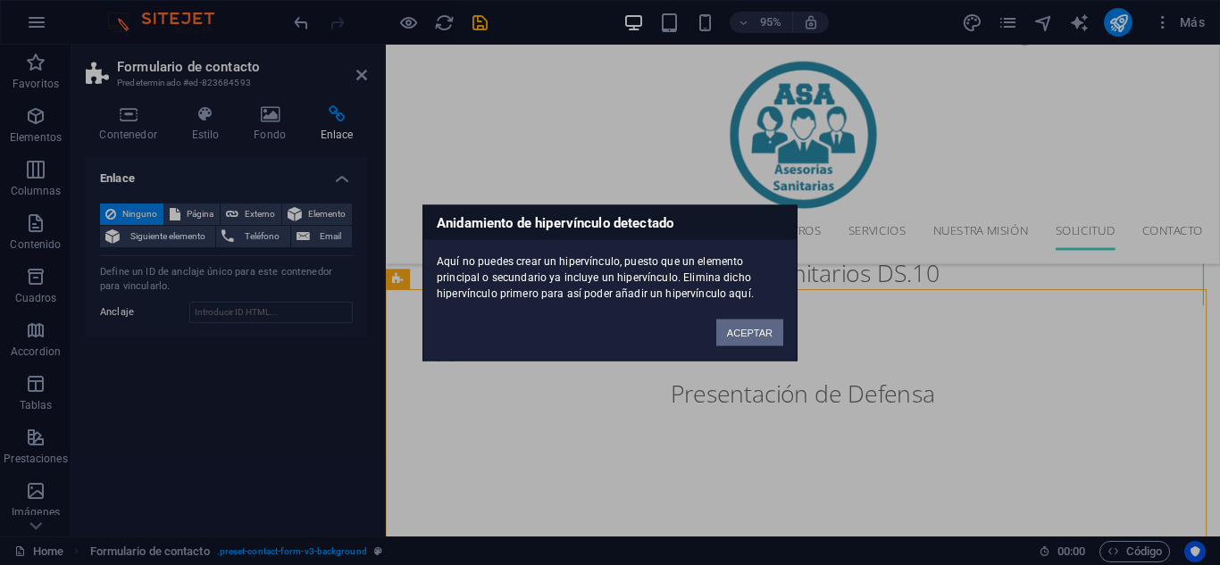
click at [749, 336] on button "ACEPTAR" at bounding box center [749, 332] width 67 height 27
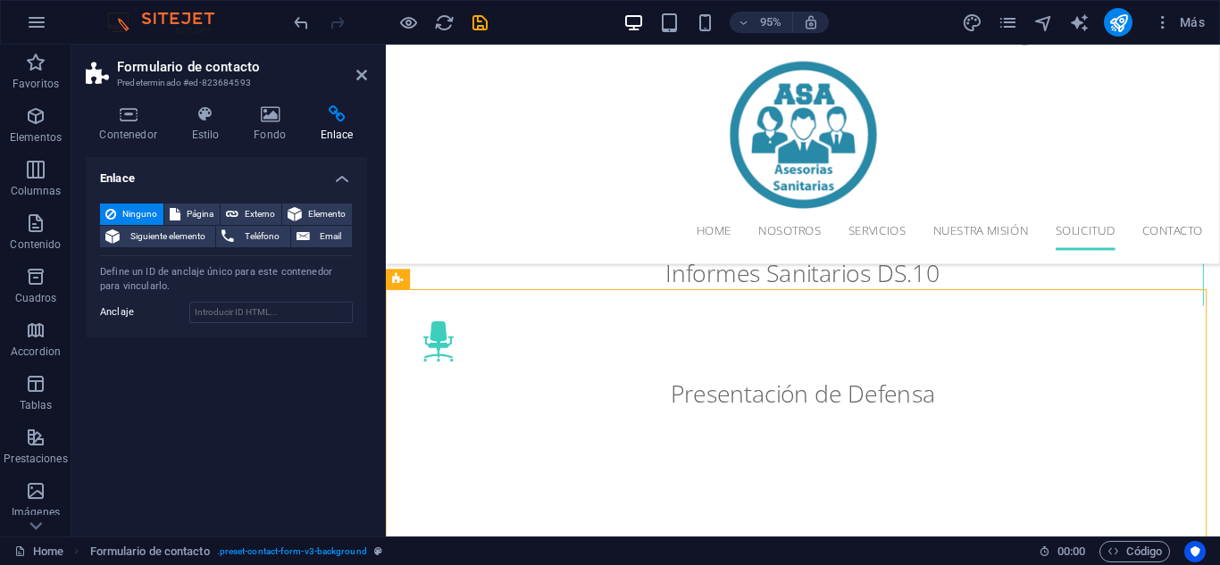
click at [269, 418] on div "Enlace Ninguno Página Externo Elemento Siguiente elemento Teléfono Email Página…" at bounding box center [226, 339] width 281 height 365
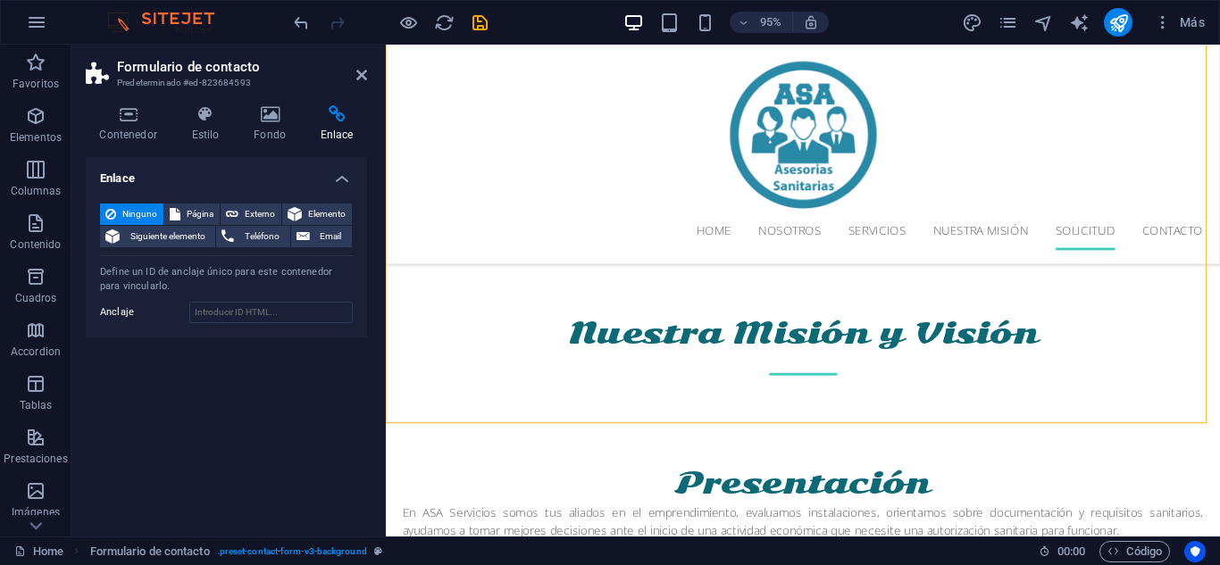
scroll to position [2902, 0]
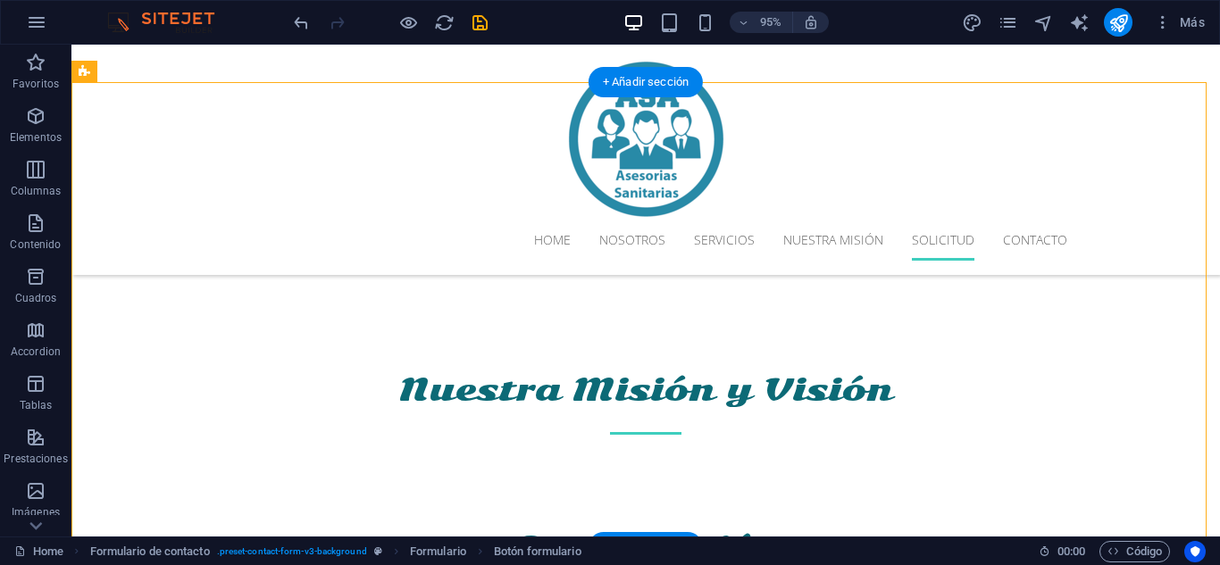
drag, startPoint x: 770, startPoint y: 455, endPoint x: 410, endPoint y: 269, distance: 406.1
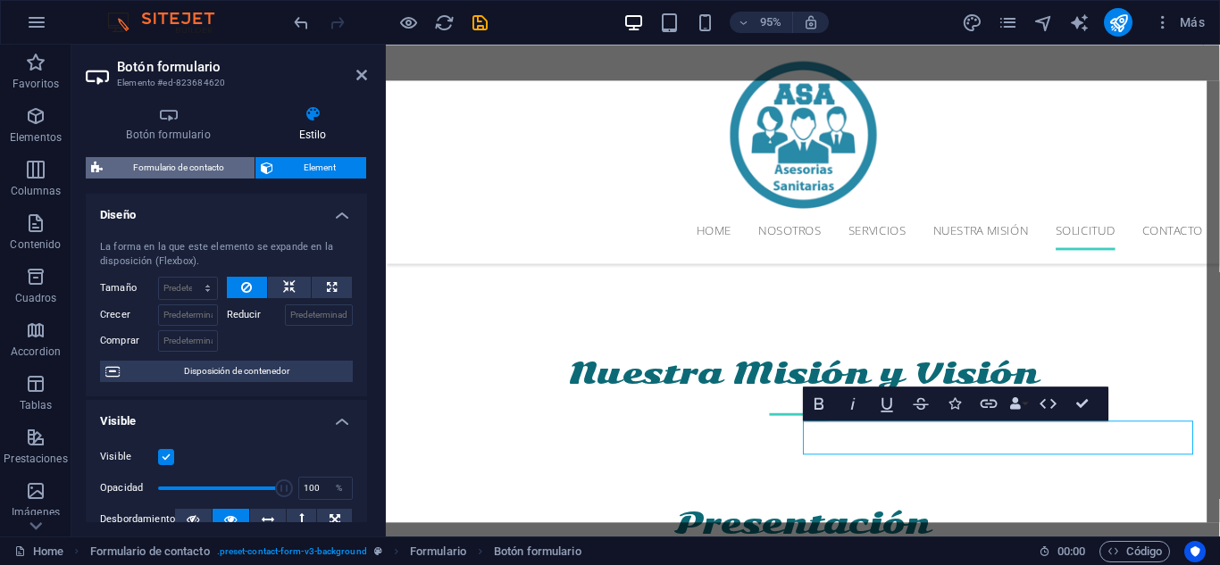
click at [194, 162] on span "Formulario de contacto" at bounding box center [178, 167] width 141 height 21
select select "rem"
select select "preset-contact-form-v3-background"
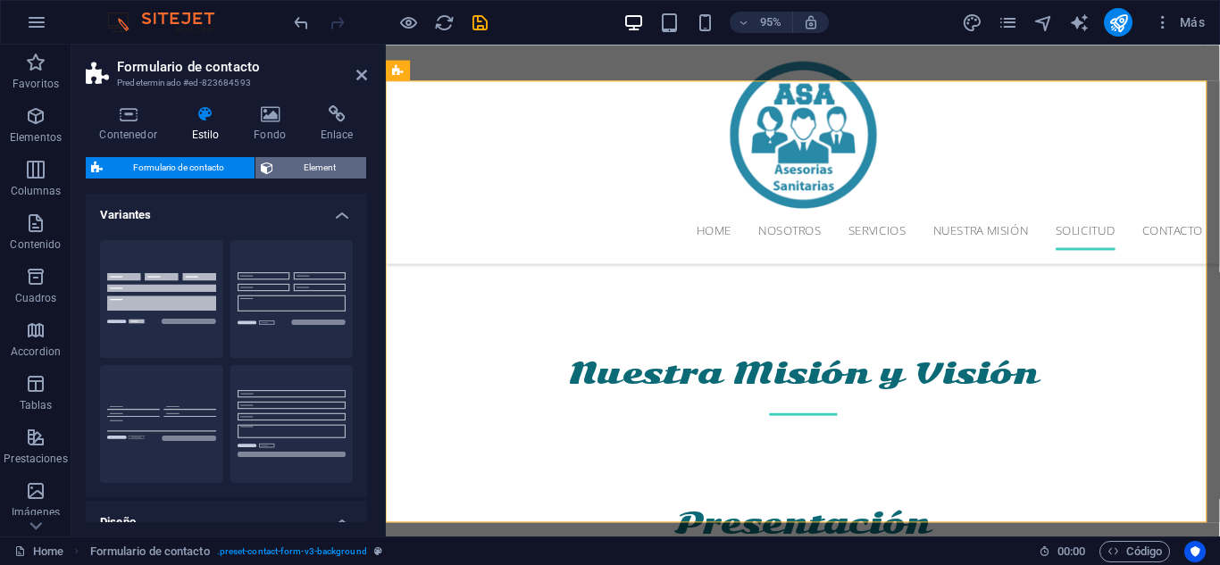
click at [320, 168] on span "Element" at bounding box center [320, 167] width 82 height 21
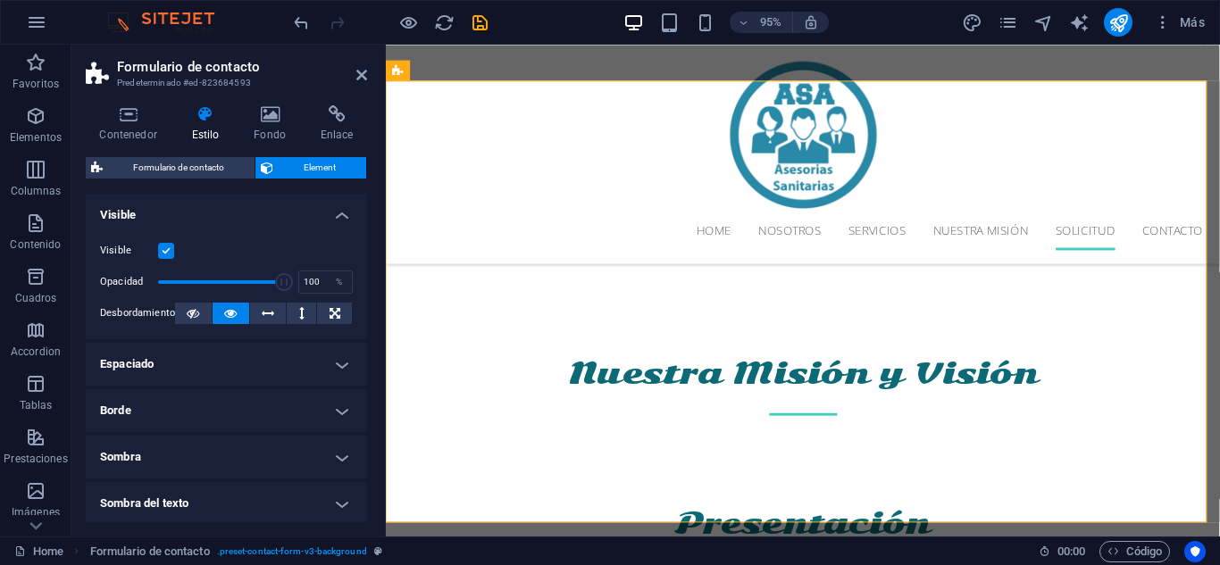
click at [191, 127] on h4 "Estilo" at bounding box center [209, 123] width 62 height 37
click at [140, 123] on h4 "Contenedor" at bounding box center [132, 123] width 92 height 37
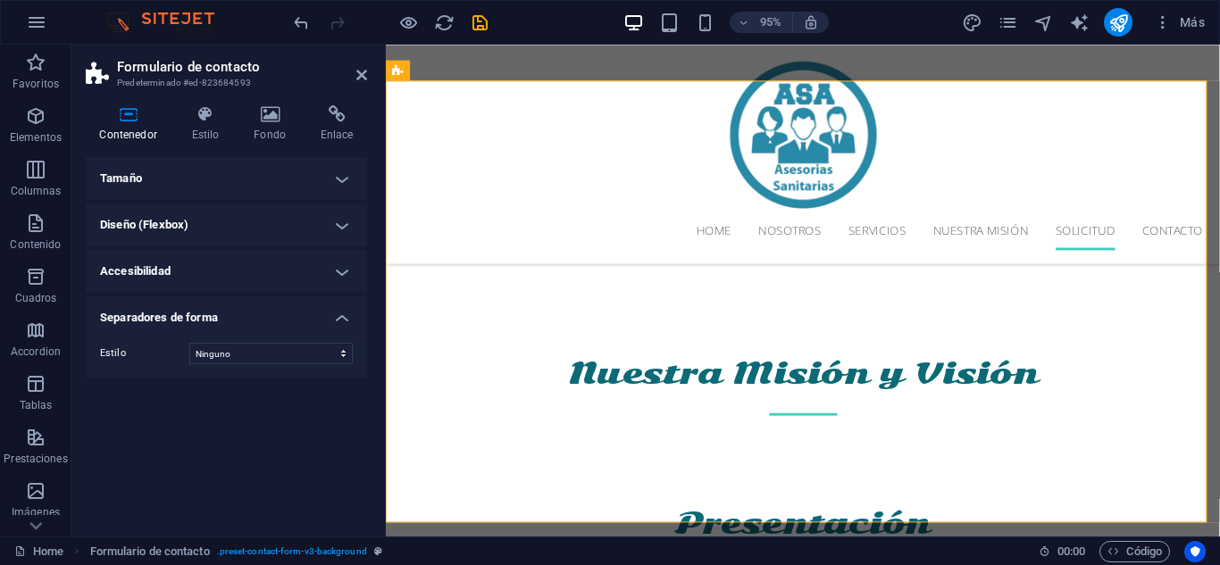
click at [348, 269] on h4 "Accesibilidad" at bounding box center [226, 271] width 281 height 43
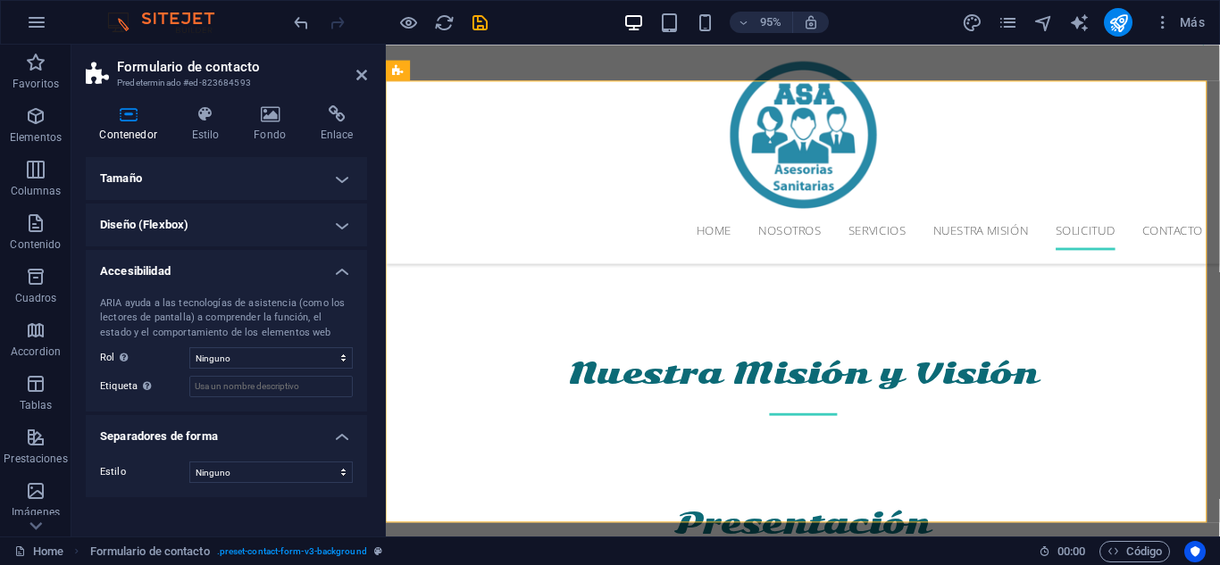
click at [338, 263] on h4 "Accesibilidad" at bounding box center [226, 266] width 281 height 32
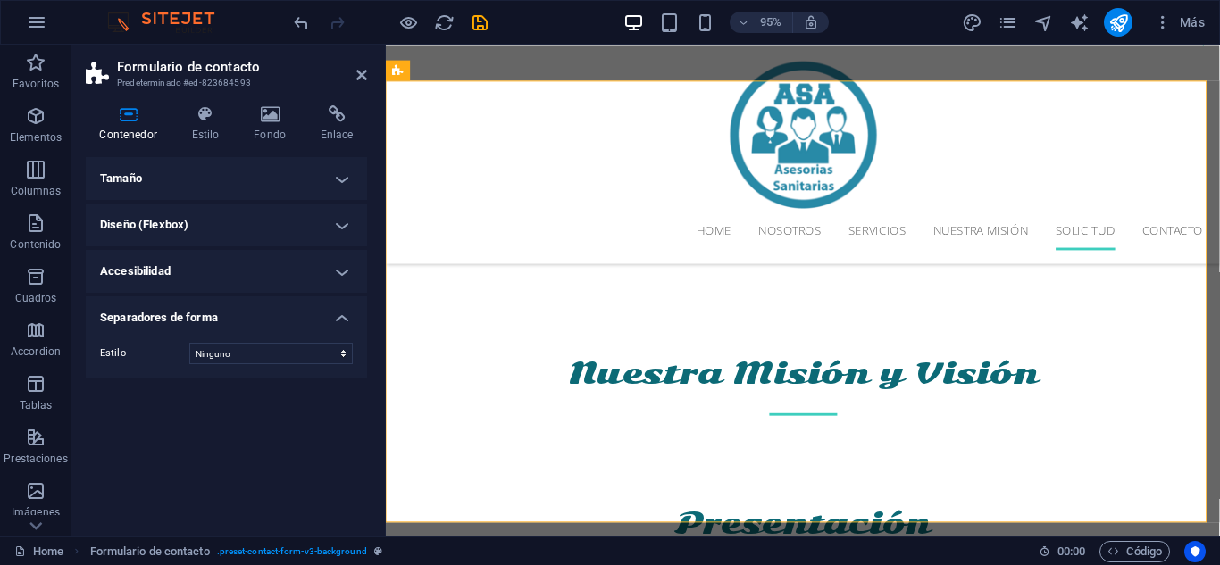
click at [346, 316] on h4 "Separadores de forma" at bounding box center [226, 312] width 281 height 32
click at [337, 118] on icon at bounding box center [336, 114] width 61 height 18
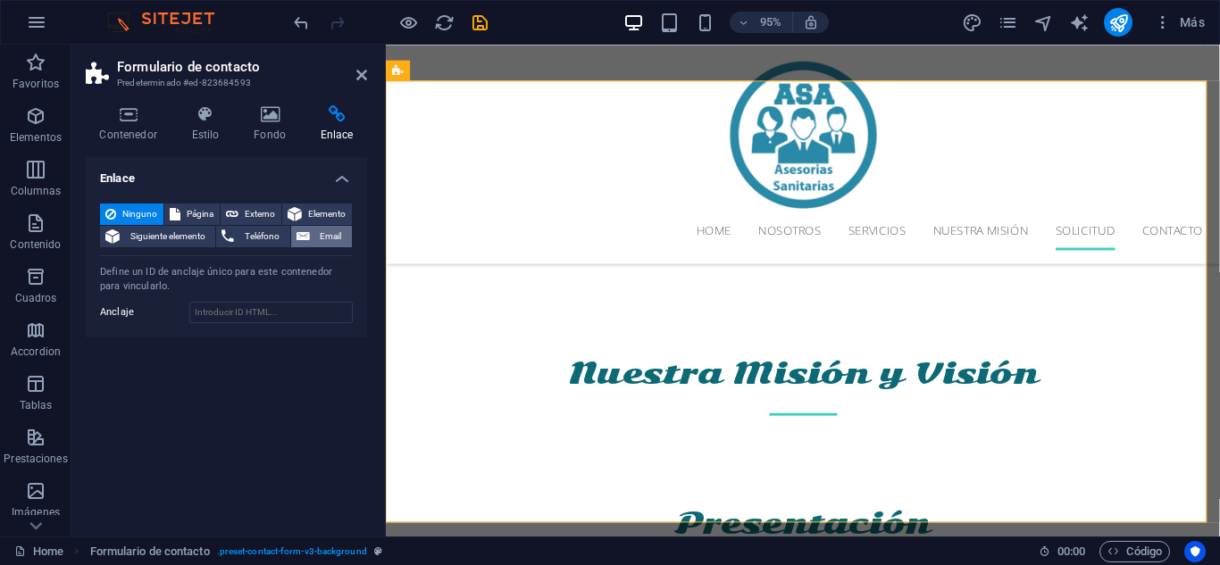
click at [334, 235] on span "Email" at bounding box center [330, 236] width 31 height 21
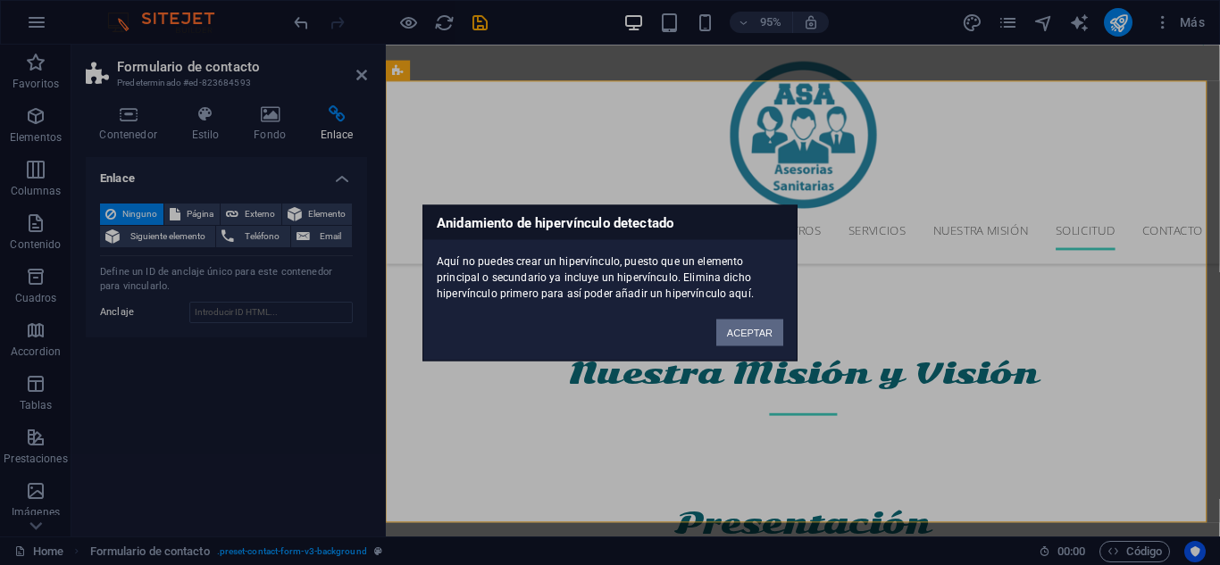
click at [743, 327] on button "ACEPTAR" at bounding box center [749, 332] width 67 height 27
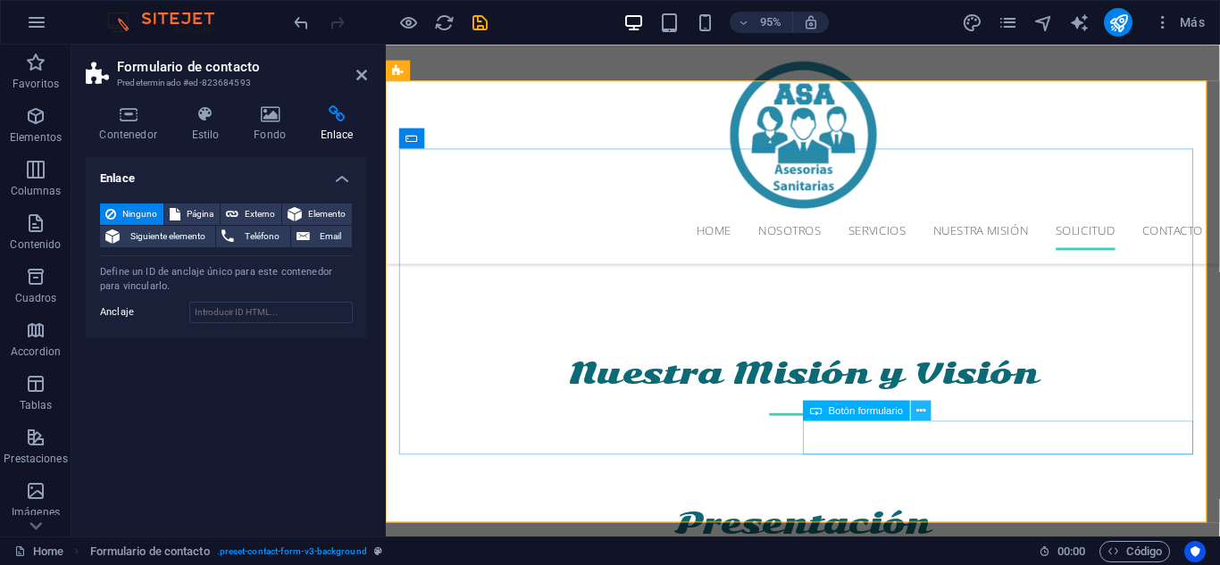
click at [922, 412] on icon at bounding box center [920, 410] width 9 height 18
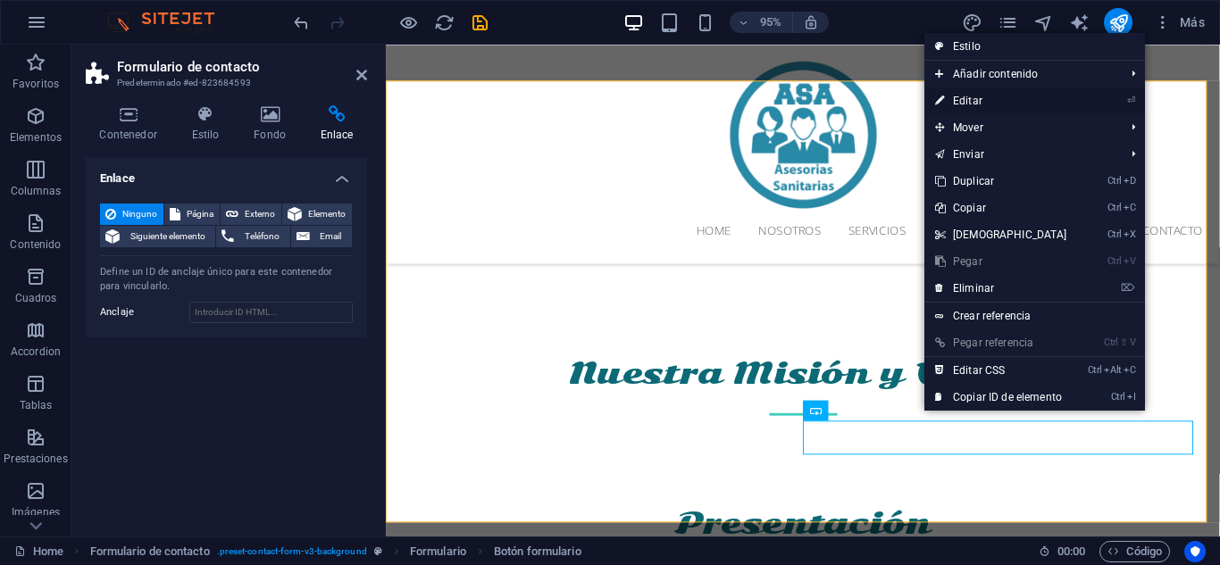
click at [975, 101] on link "⏎ Editar" at bounding box center [1001, 100] width 154 height 27
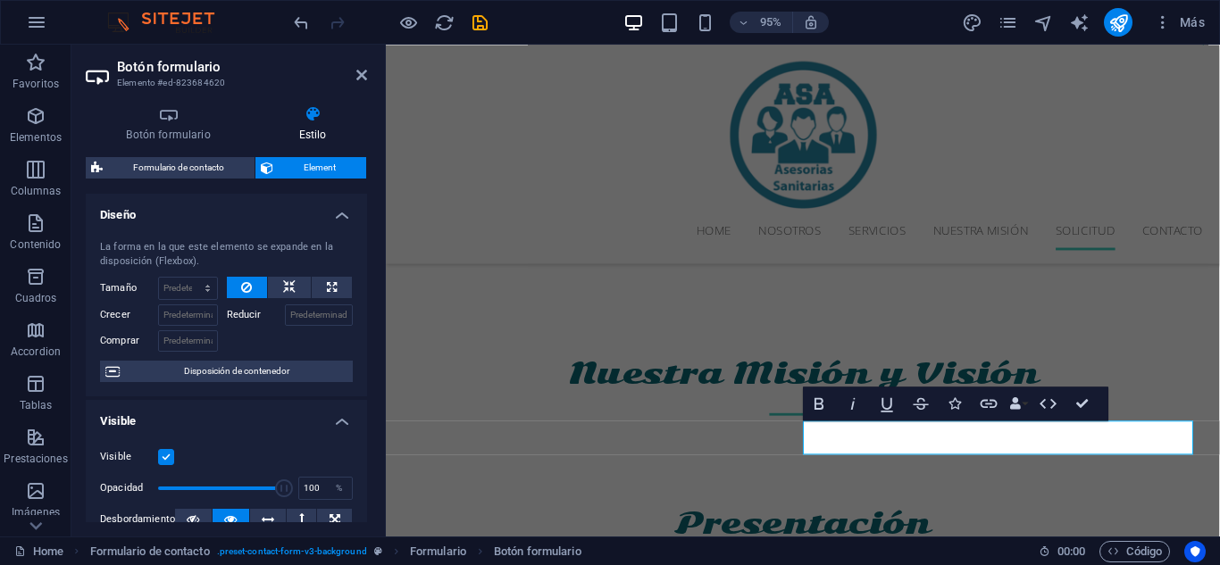
drag, startPoint x: 362, startPoint y: 246, endPoint x: 362, endPoint y: 307, distance: 60.7
click at [362, 307] on div "La forma en la que este elemento se expande en la disposición (Flexbox). Tamaño…" at bounding box center [226, 311] width 281 height 171
drag, startPoint x: 362, startPoint y: 310, endPoint x: 362, endPoint y: 361, distance: 50.9
click at [362, 361] on div "La forma en la que este elemento se expande en la disposición (Flexbox). Tamaño…" at bounding box center [226, 311] width 281 height 171
drag, startPoint x: 367, startPoint y: 325, endPoint x: 371, endPoint y: 387, distance: 61.7
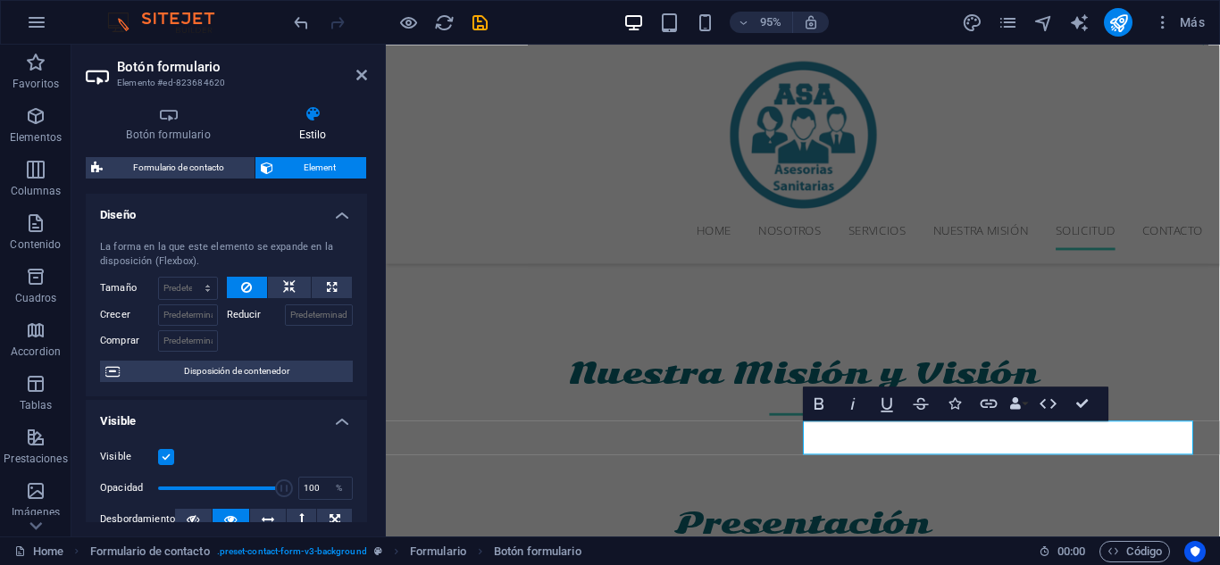
click at [371, 387] on div "Botón formulario Estilo General Tipo de botón Enviar formulario Restablecer for…" at bounding box center [226, 314] width 310 height 446
click at [376, 429] on div "Botón formulario Estilo General Tipo de botón Enviar formulario Restablecer for…" at bounding box center [226, 314] width 310 height 446
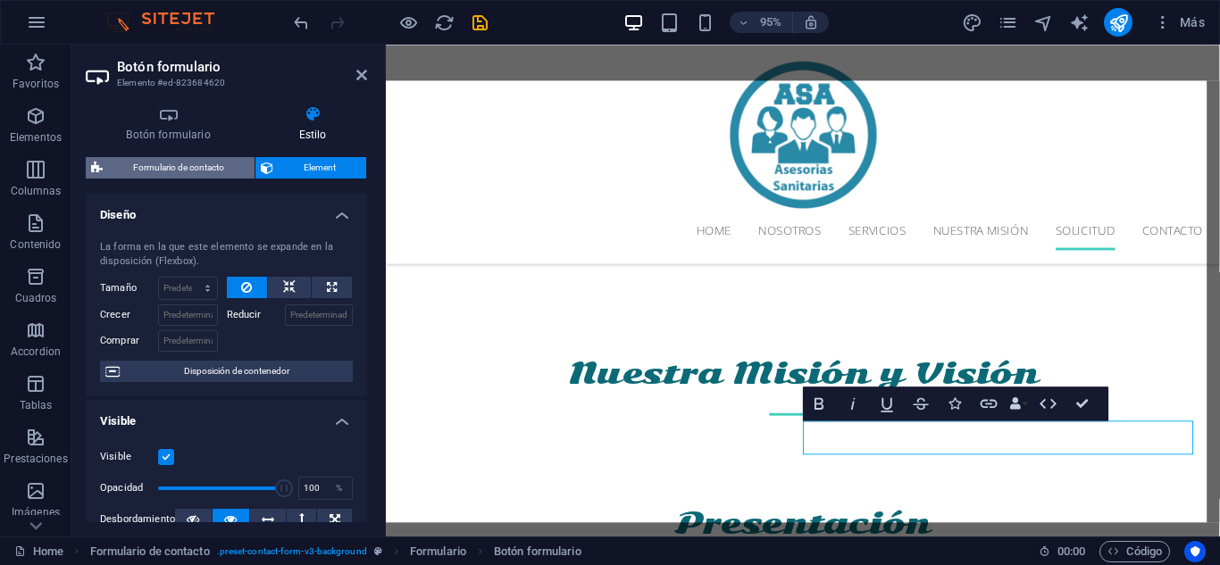
click at [206, 165] on span "Formulario de contacto" at bounding box center [178, 167] width 141 height 21
select select "rem"
select select "preset-contact-form-v3-background"
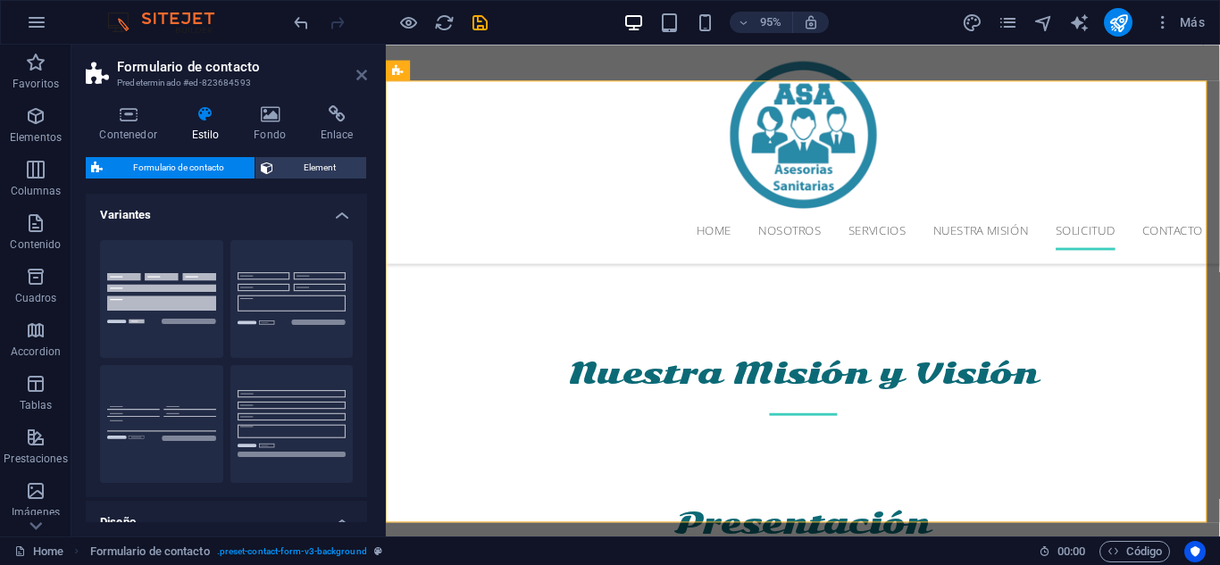
click at [358, 76] on icon at bounding box center [361, 75] width 11 height 14
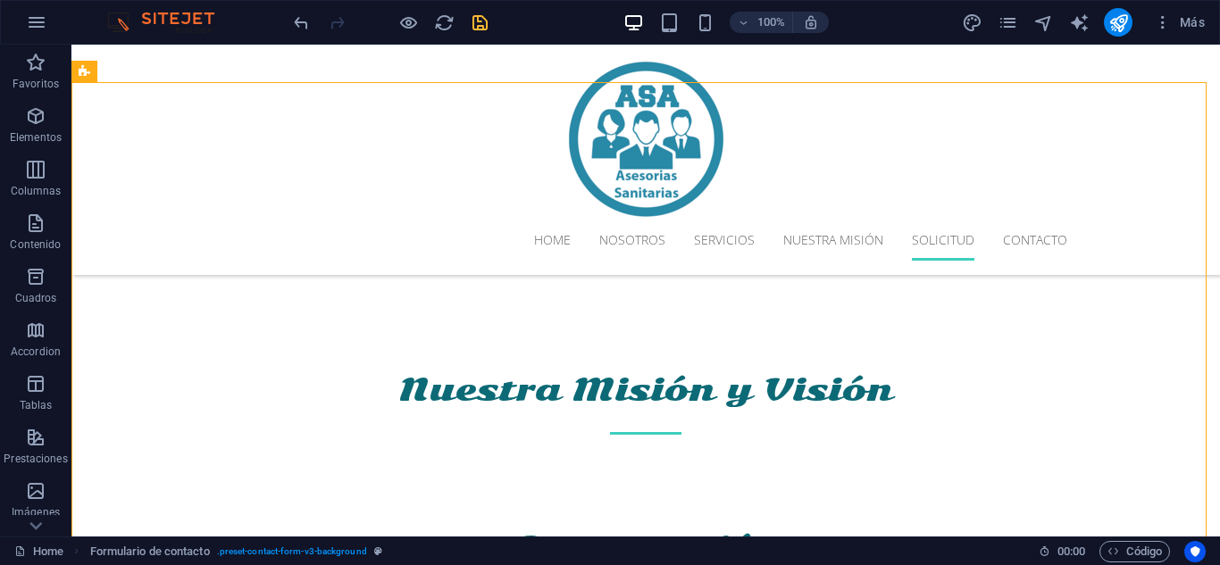
click at [479, 21] on icon "save" at bounding box center [480, 22] width 21 height 21
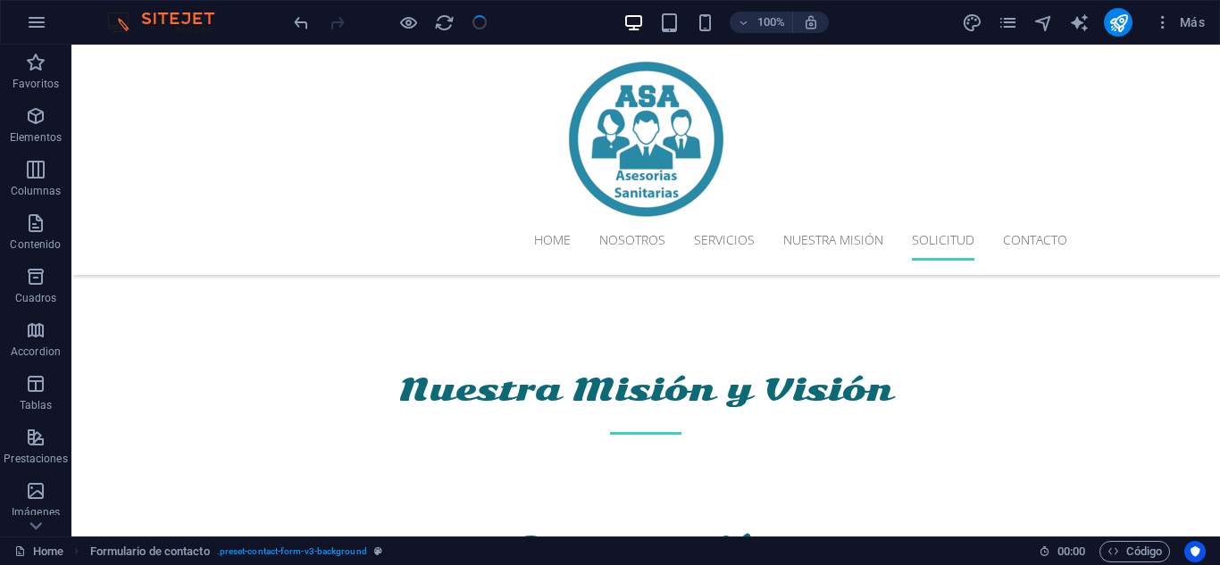
select select
checkbox input "false"
